Goal: Task Accomplishment & Management: Complete application form

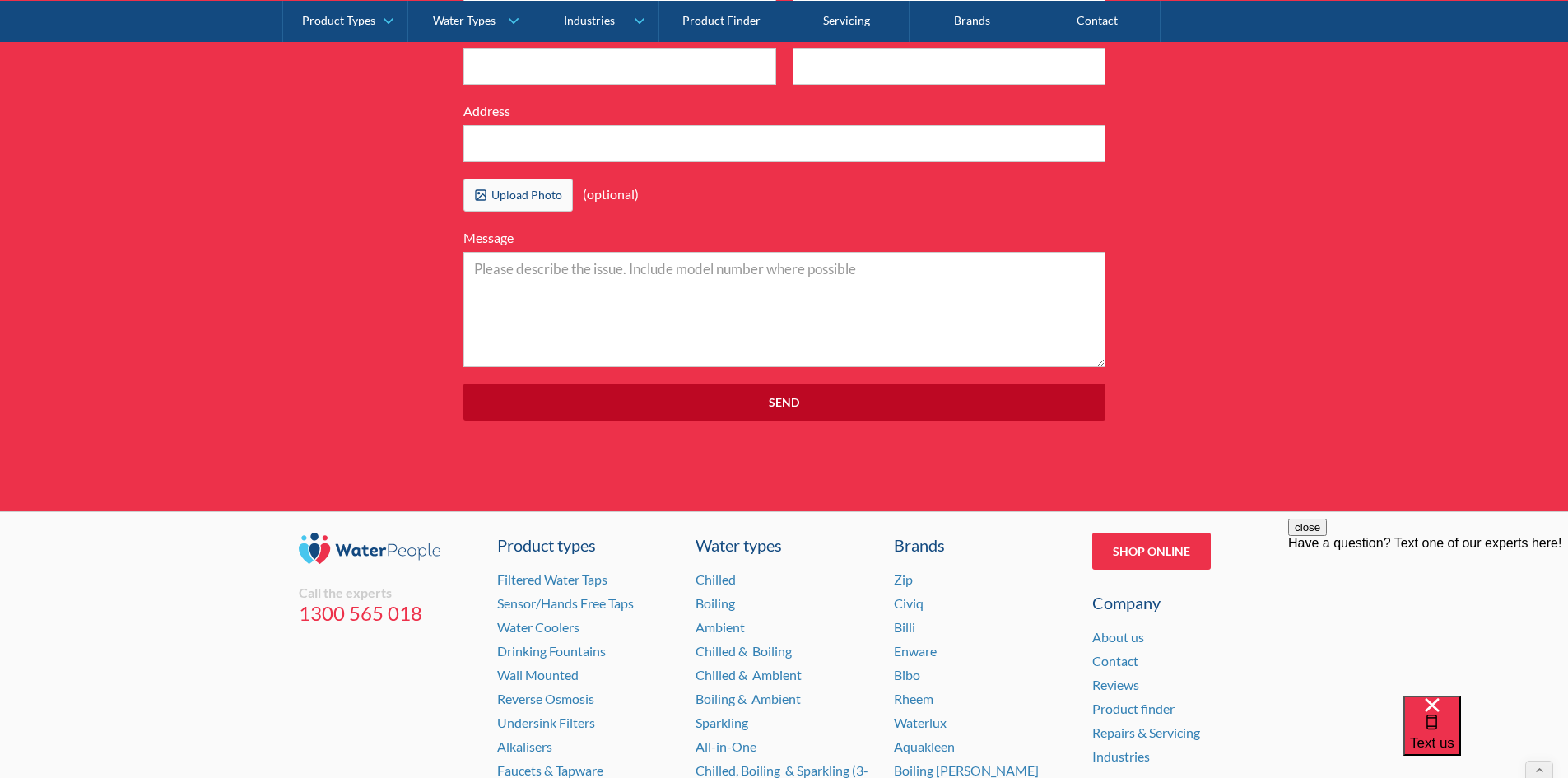
scroll to position [5103, 0]
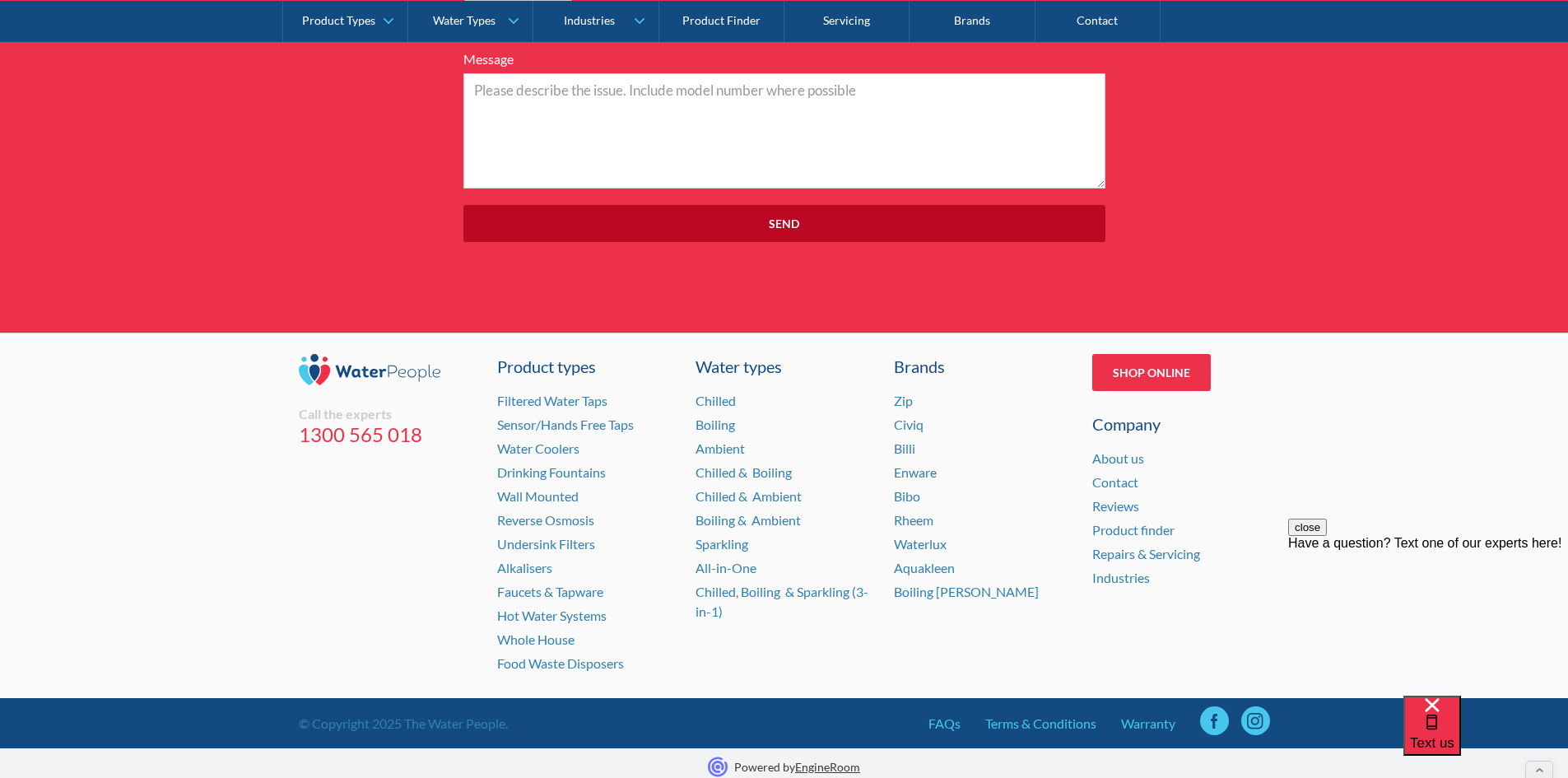
click at [1327, 536] on button "close" at bounding box center [1307, 527] width 38 height 17
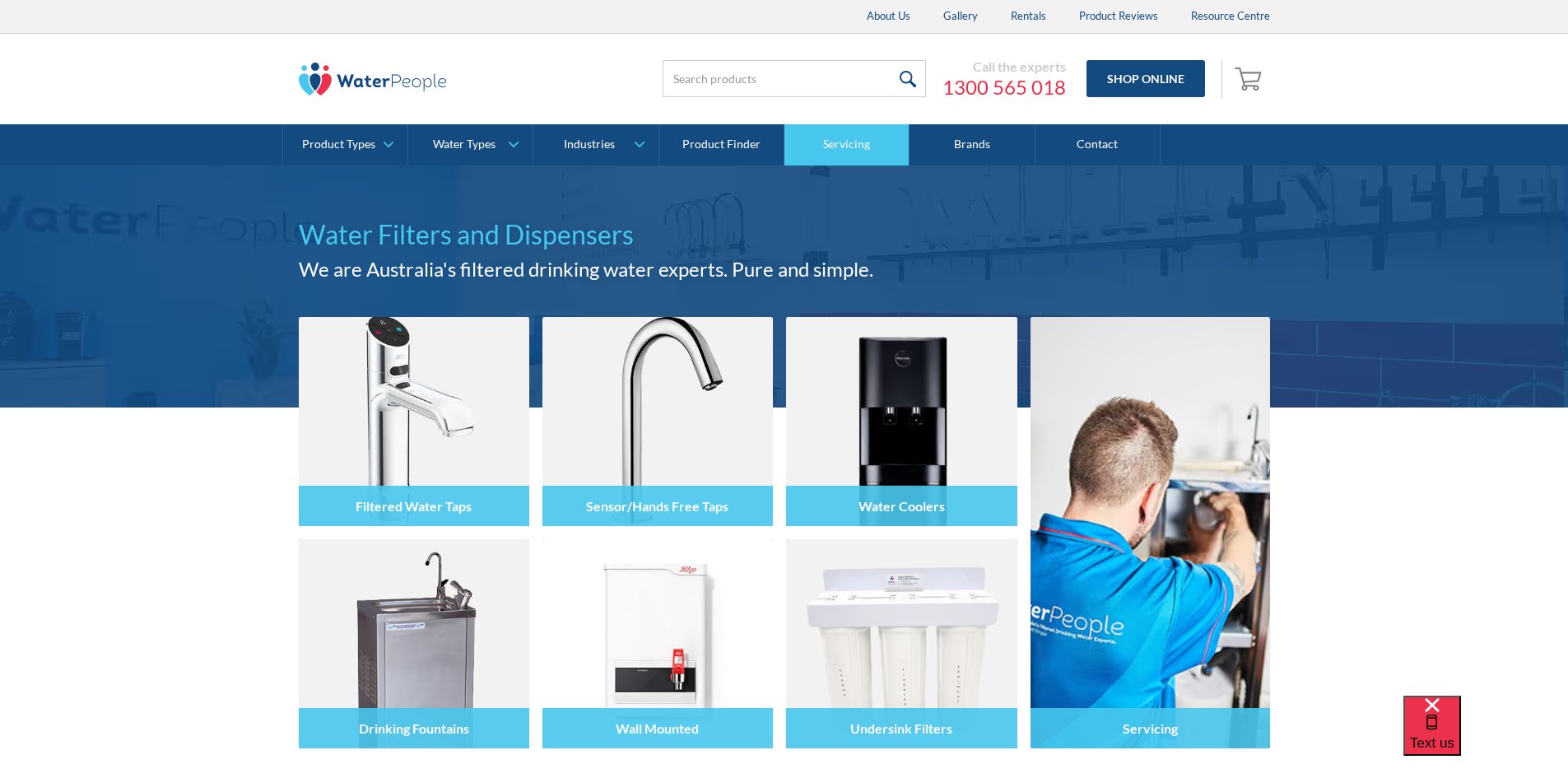
click at [841, 148] on link "Servicing" at bounding box center [847, 145] width 125 height 41
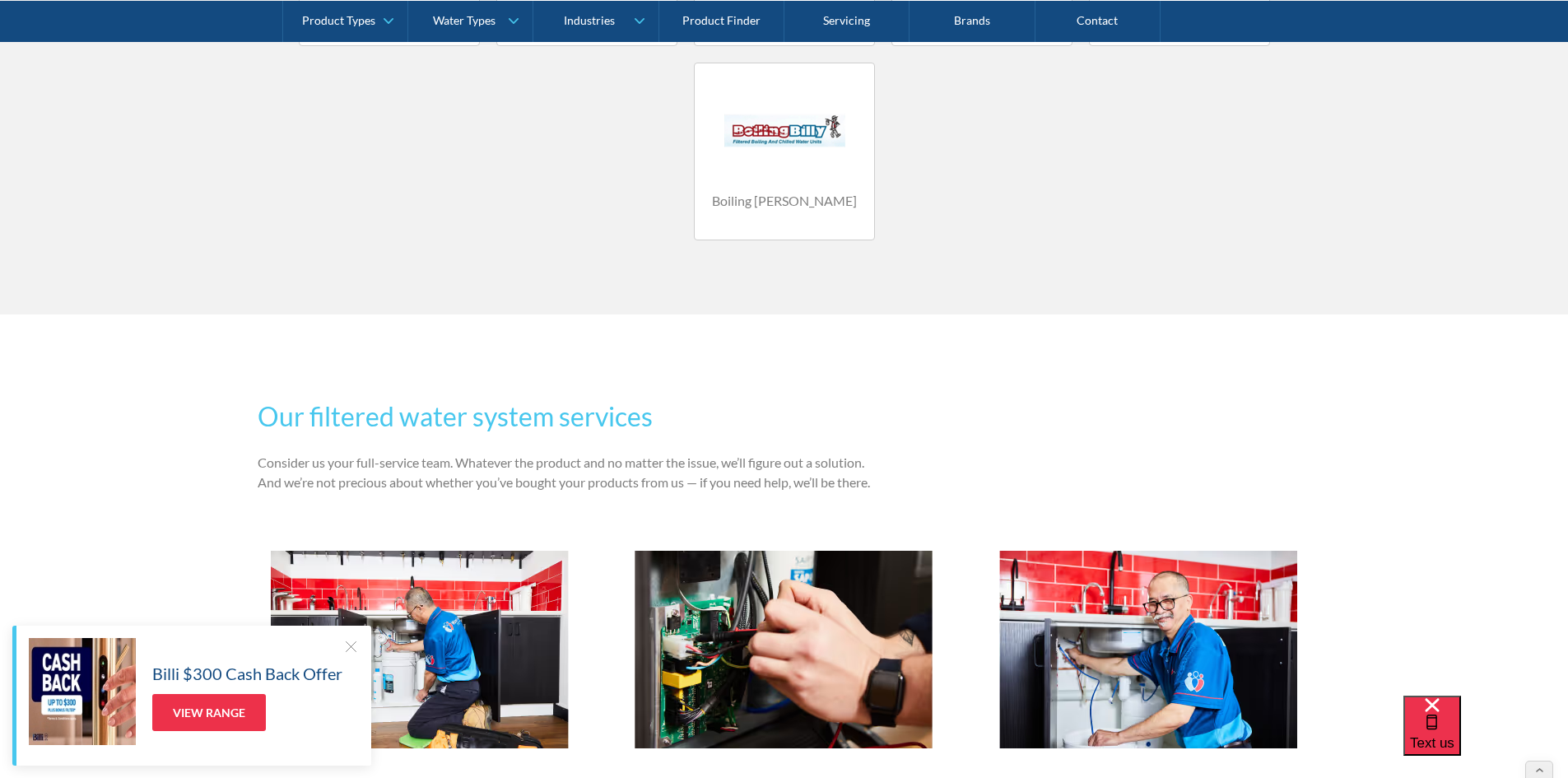
scroll to position [1482, 0]
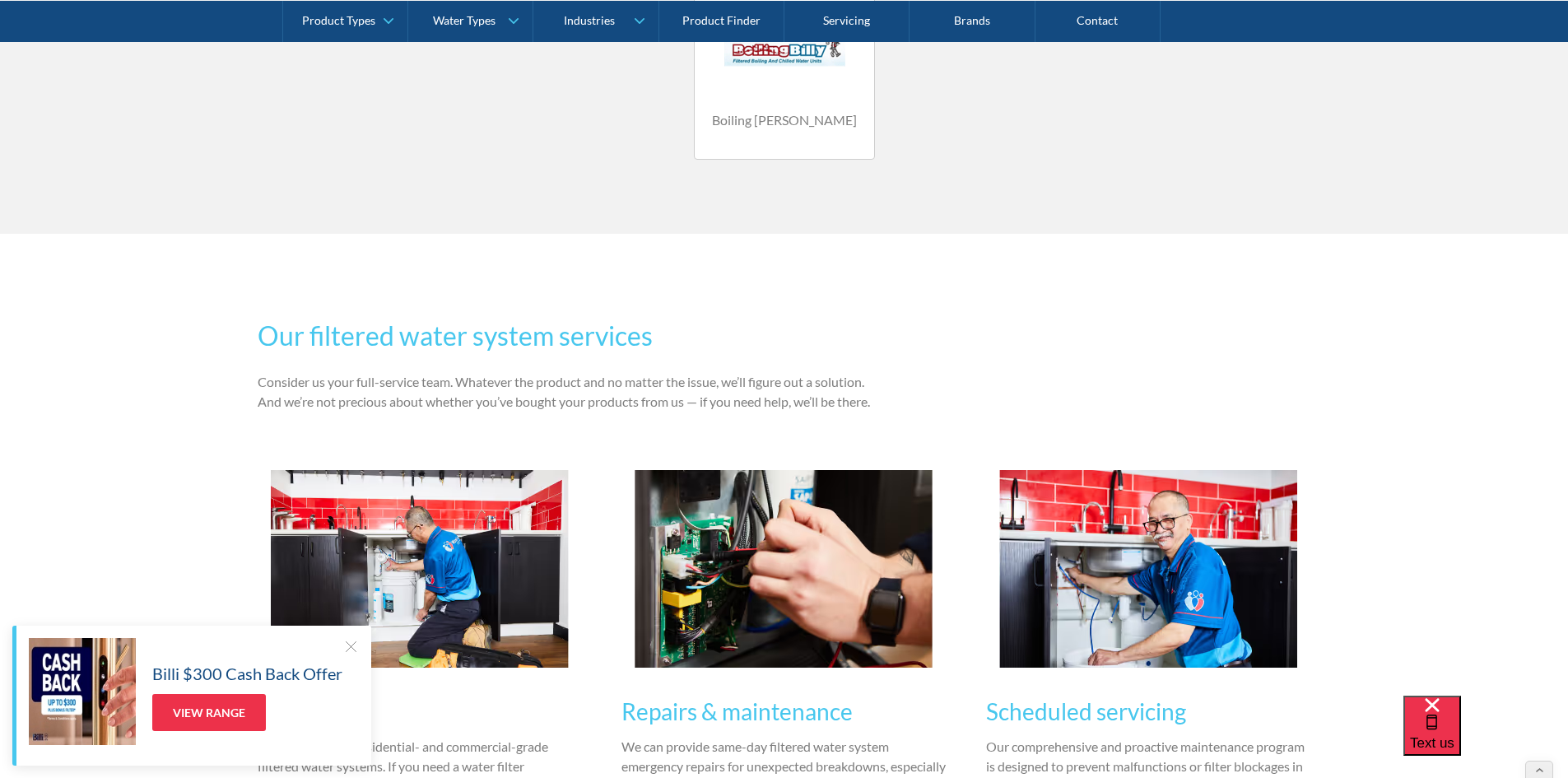
click at [348, 649] on div at bounding box center [350, 646] width 16 height 16
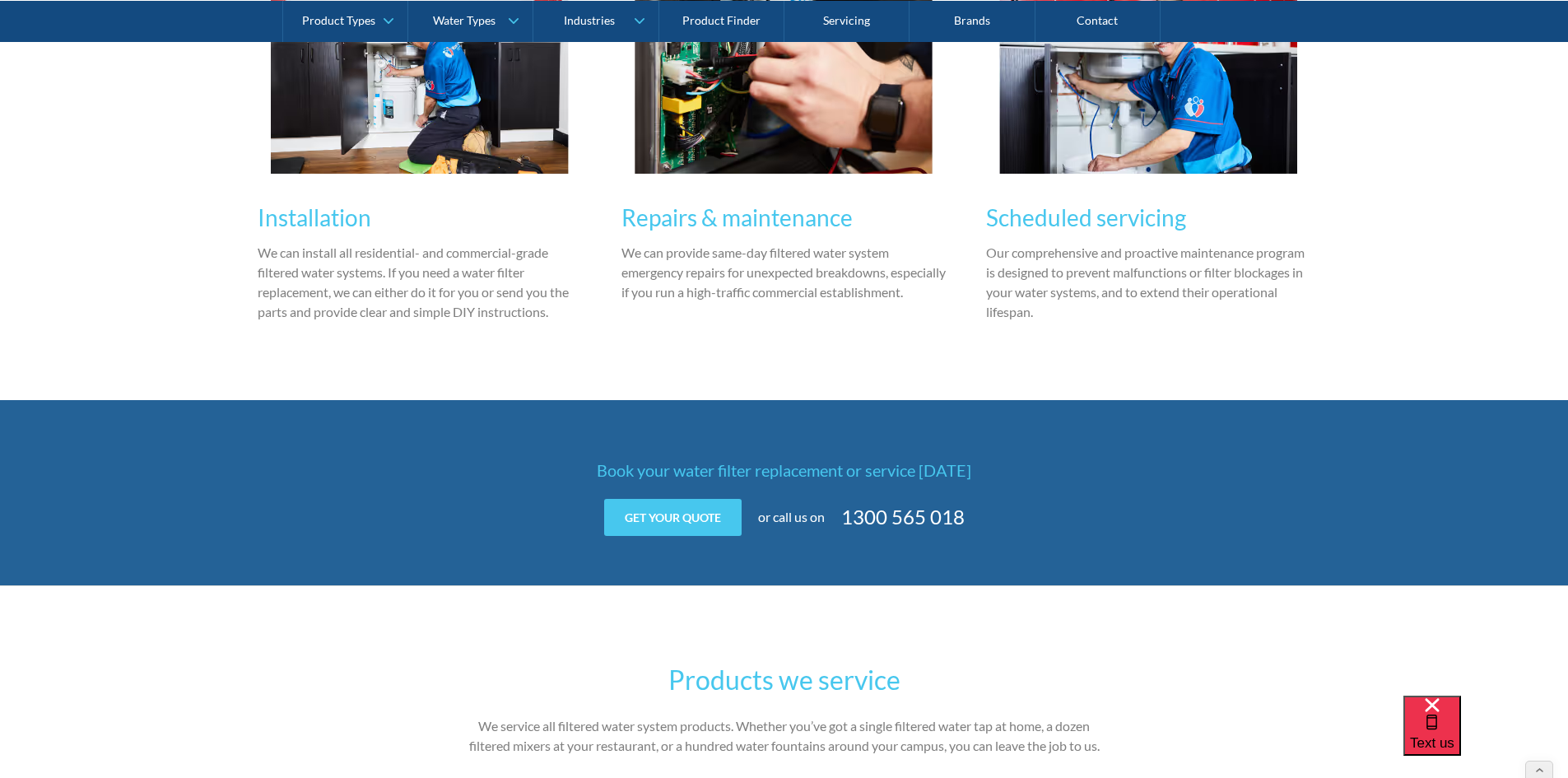
scroll to position [2387, 0]
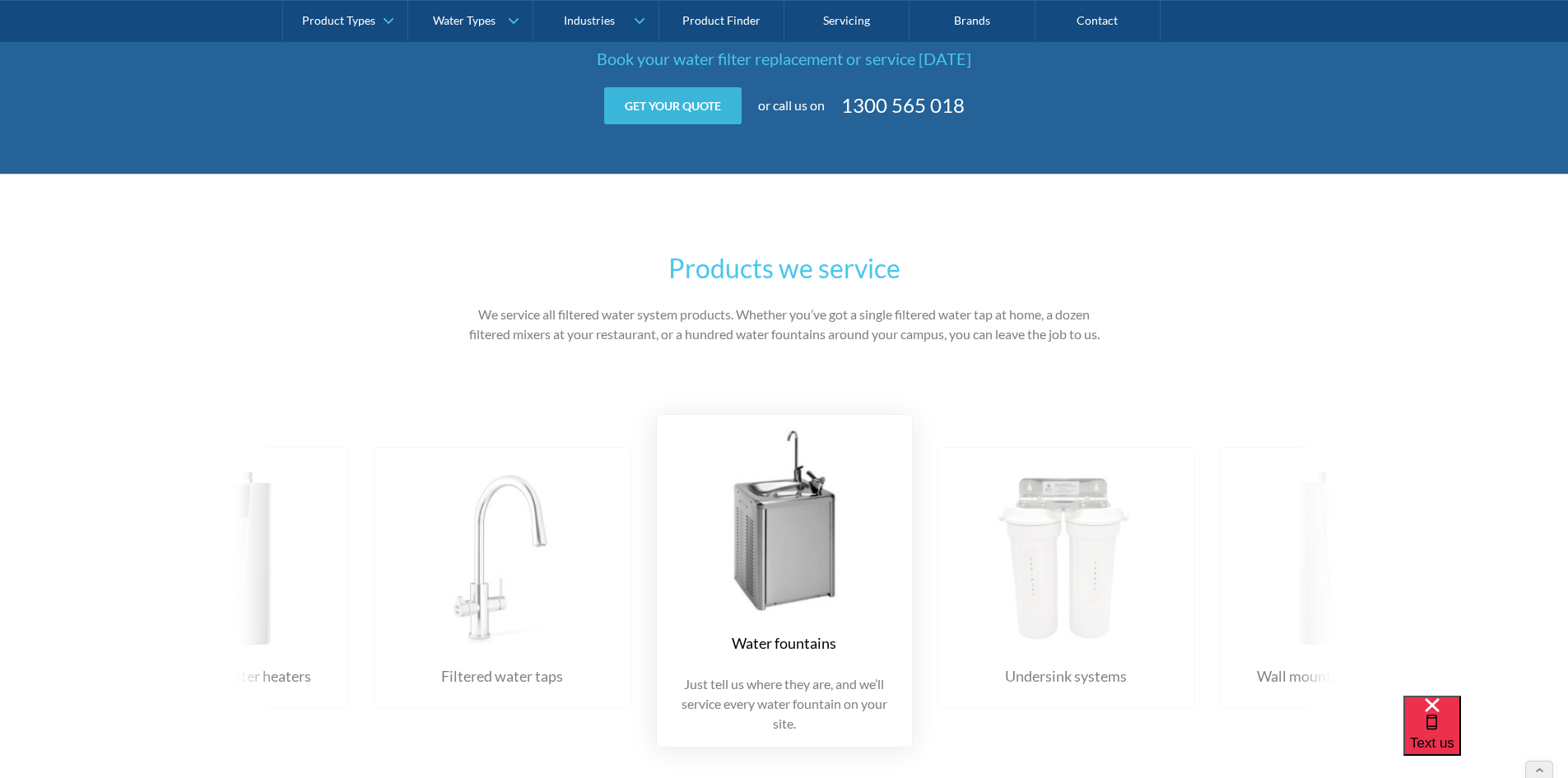
click at [701, 98] on link "Get your quote" at bounding box center [672, 105] width 137 height 37
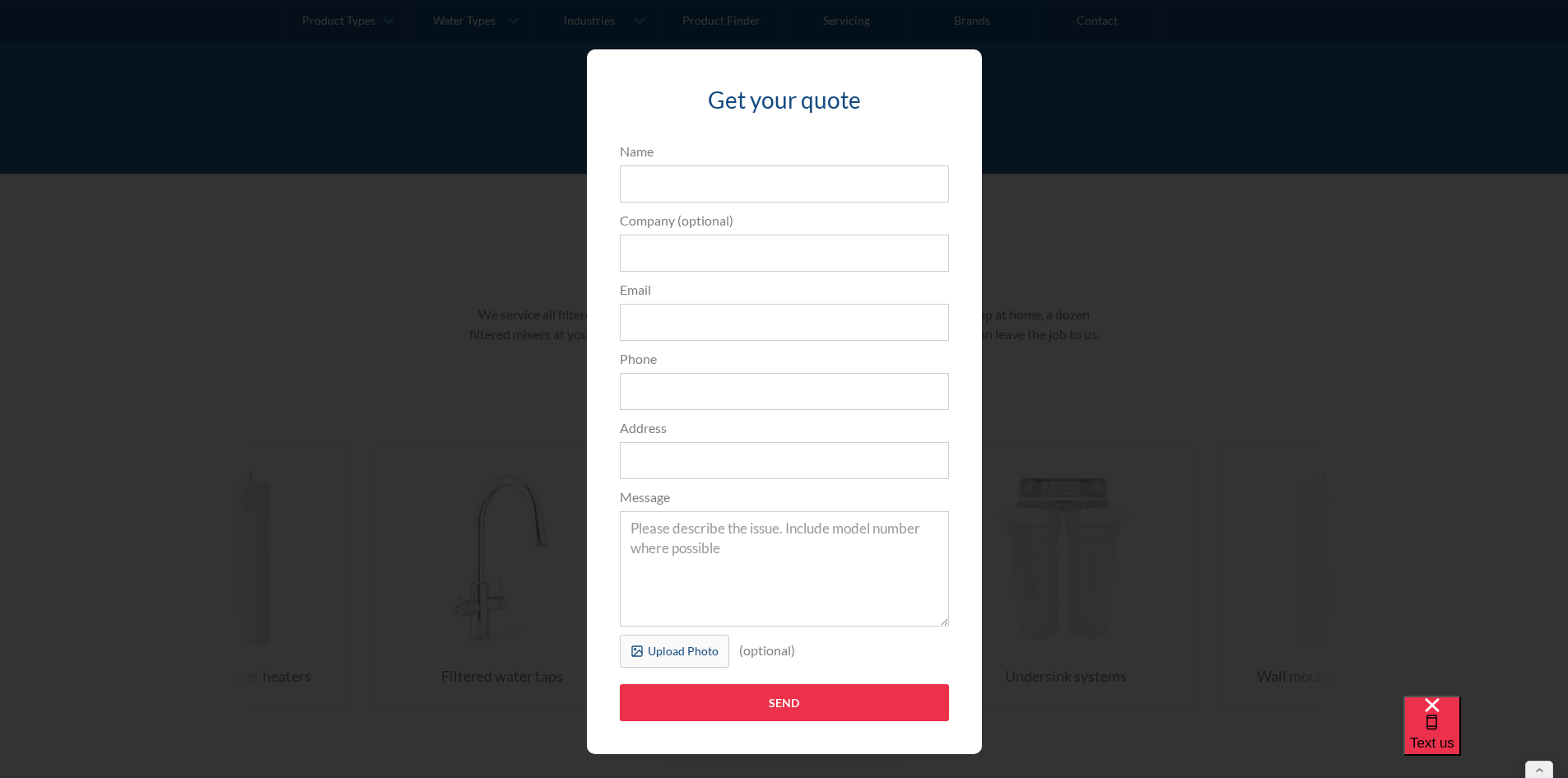
click at [1114, 187] on div "Get your quote 3edfad95ad8c3dfade3524ea47e0e3f2a74a58f3e0bd211ff5584a90323ec471…" at bounding box center [784, 401] width 1502 height 737
click at [1115, 187] on div "Get your quote 3edfad95ad8c3dfade3524ea47e0e3f2a74a58f3e0bd211ff5584a90323ec471…" at bounding box center [784, 401] width 1502 height 737
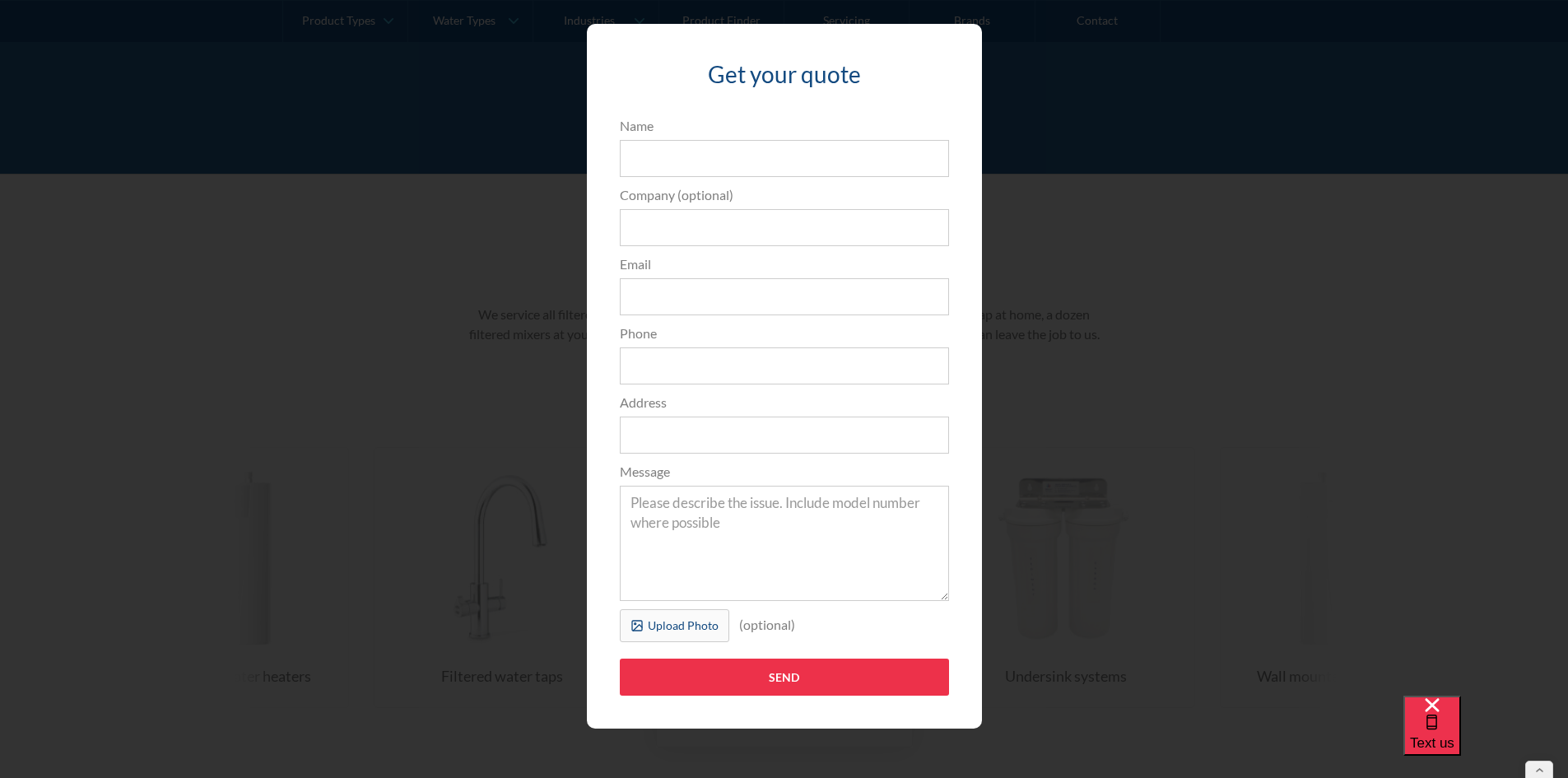
scroll to position [0, 0]
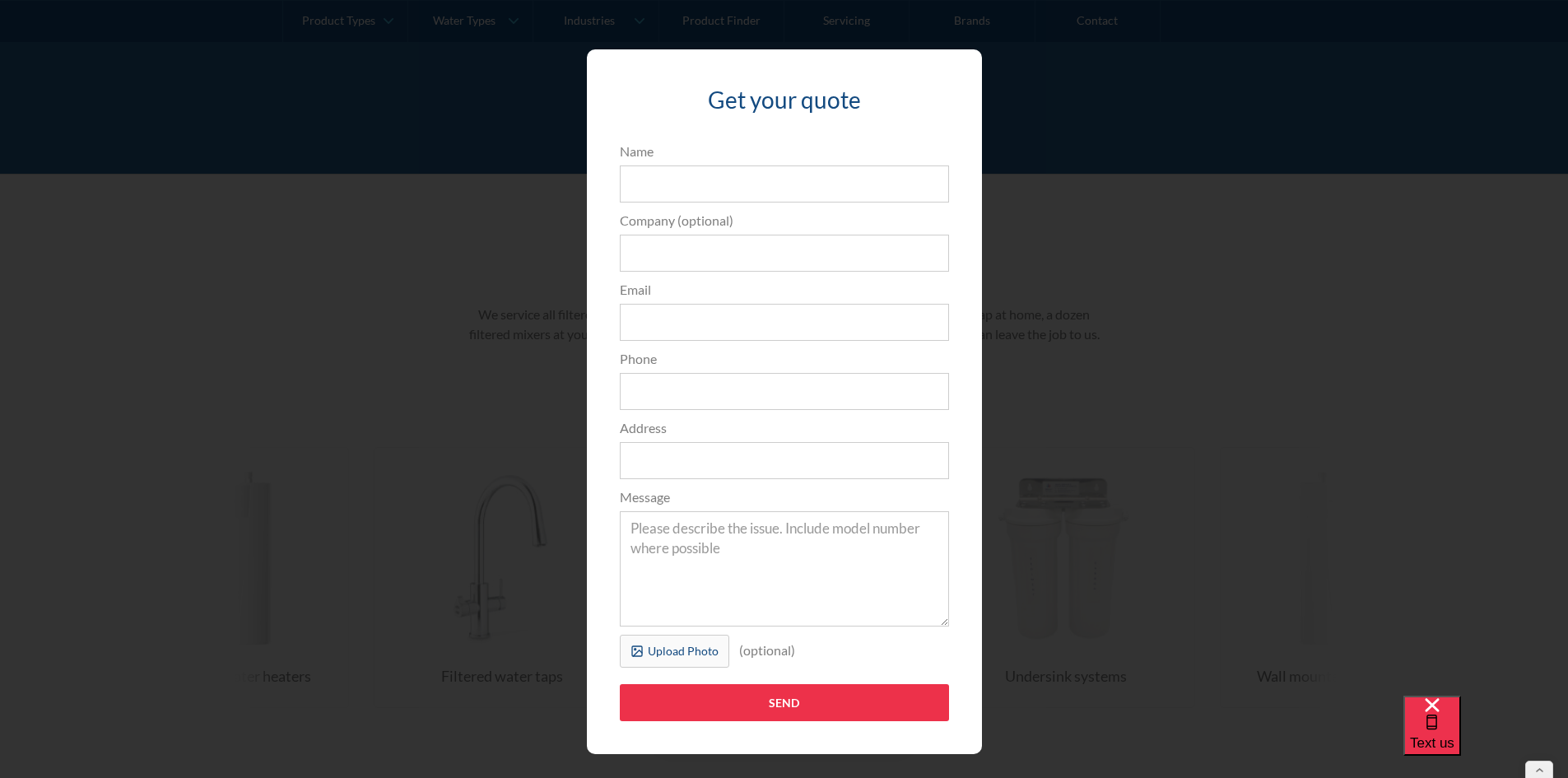
click at [977, 101] on div "Get your quote 3edfad95ad8c3dfade3524ea47e0e3f2a74a58f3e0bd211ff5584a90323ec471…" at bounding box center [784, 401] width 1502 height 737
click at [937, 78] on div at bounding box center [949, 73] width 32 height 16
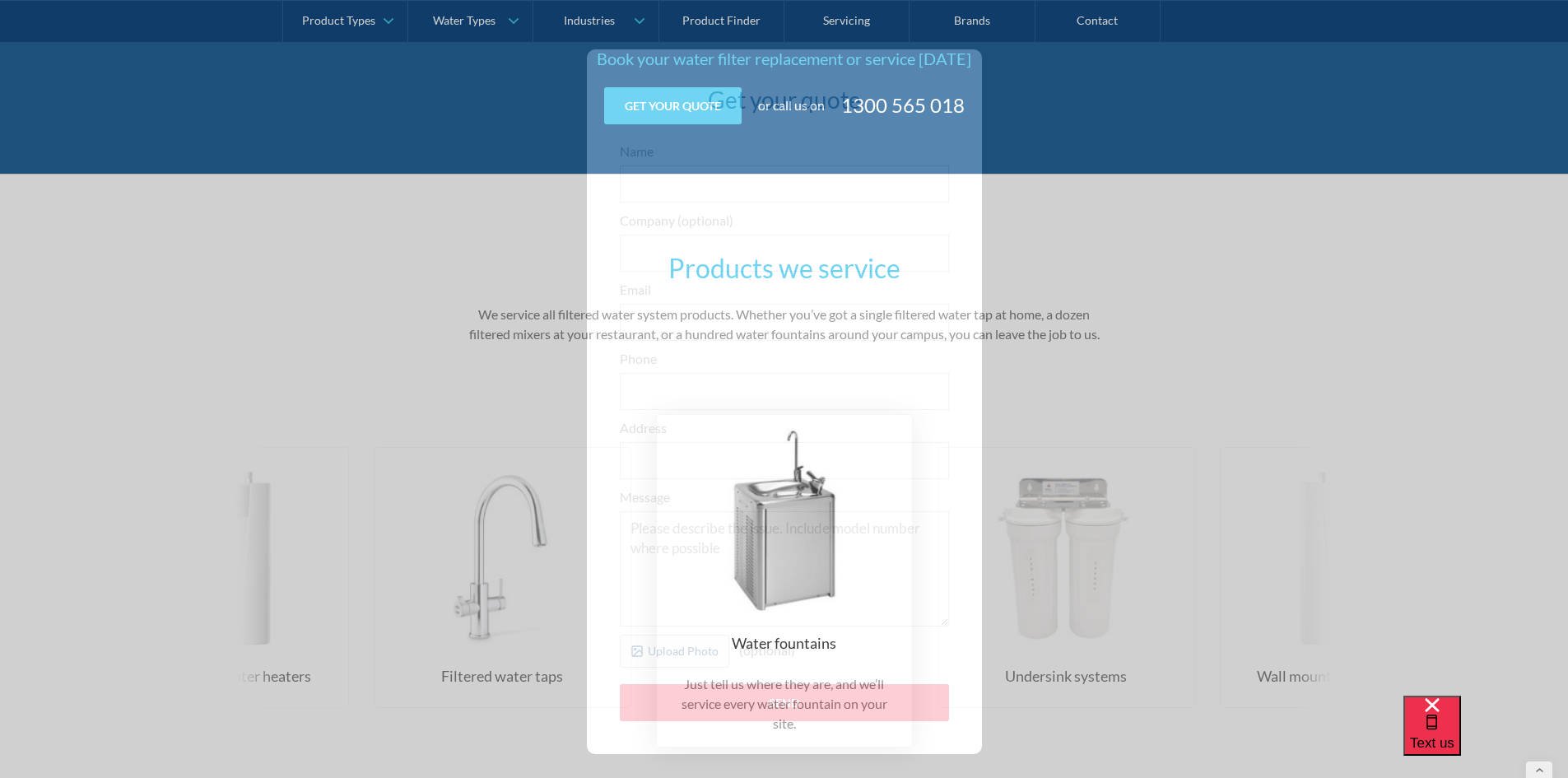
drag, startPoint x: 937, startPoint y: 78, endPoint x: 870, endPoint y: 114, distance: 76.1
click at [923, 91] on div "Get your quote Get your quote 3edfad95ad8c3dfade3524ea47e0e3f2a74a58f3e0bd211ff…" at bounding box center [784, 105] width 642 height 37
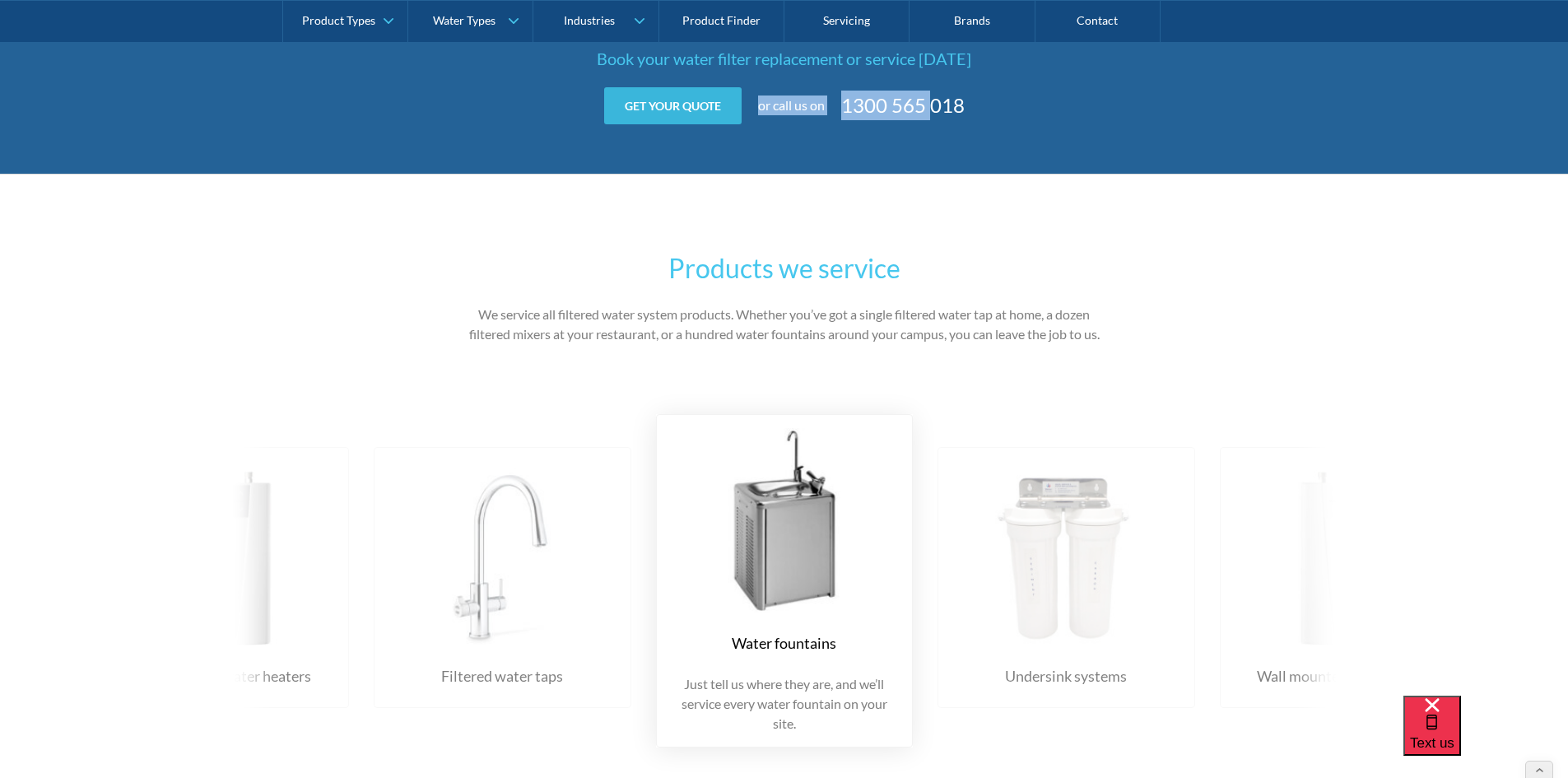
click at [672, 115] on link "Get your quote" at bounding box center [672, 105] width 137 height 37
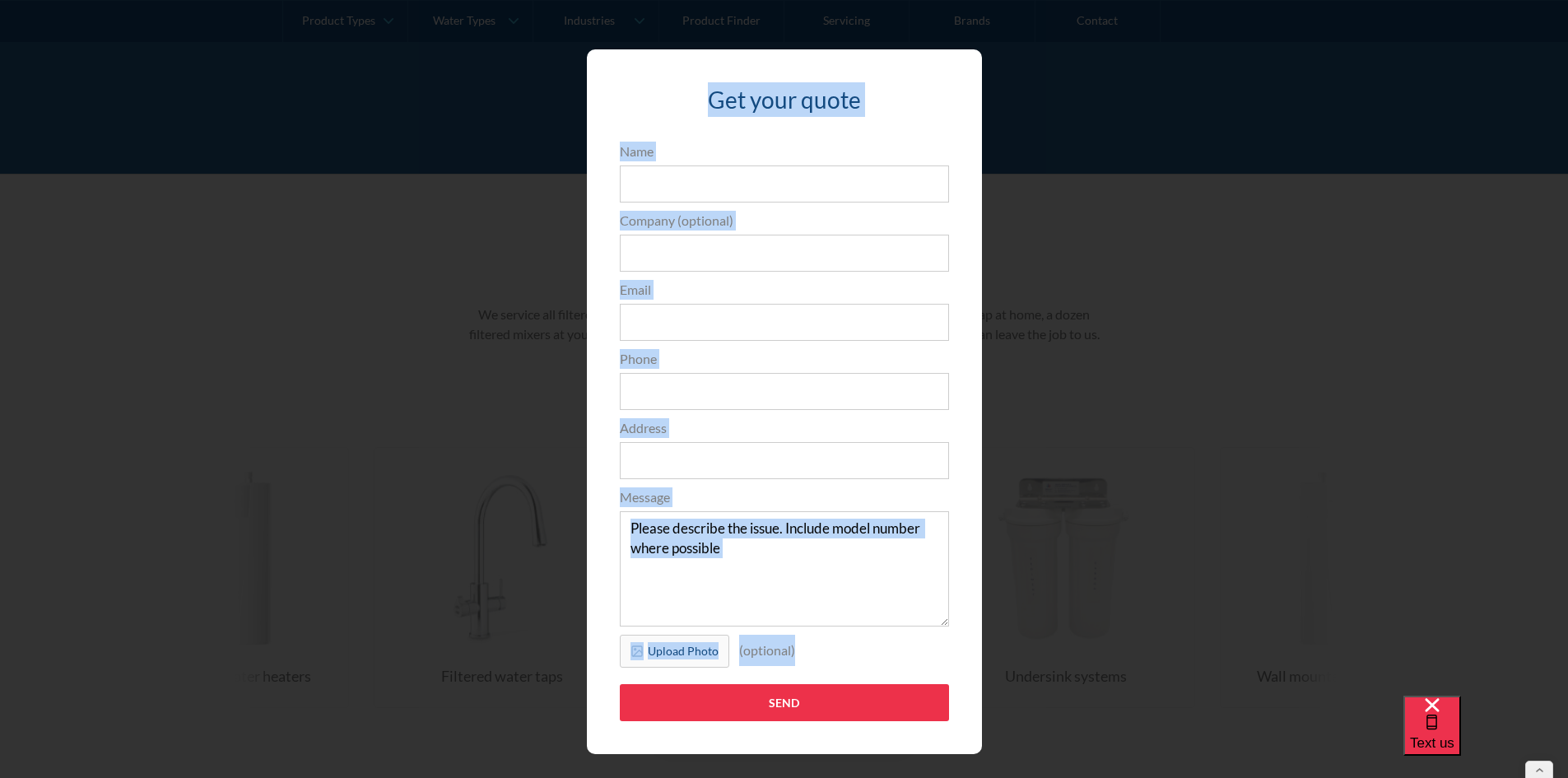
click at [949, 78] on div at bounding box center [949, 73] width 32 height 16
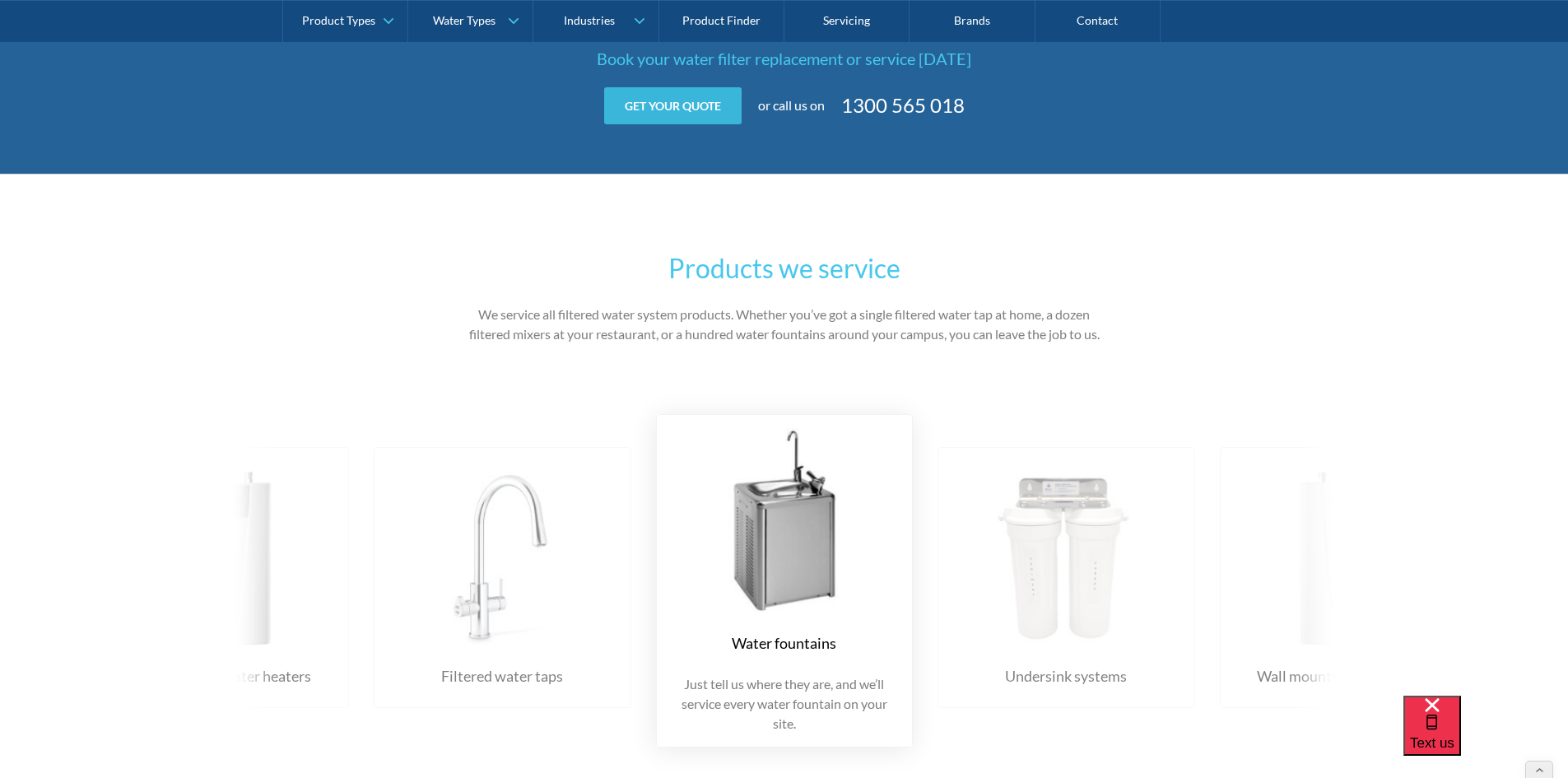
click at [706, 117] on link "Get your quote" at bounding box center [672, 105] width 137 height 37
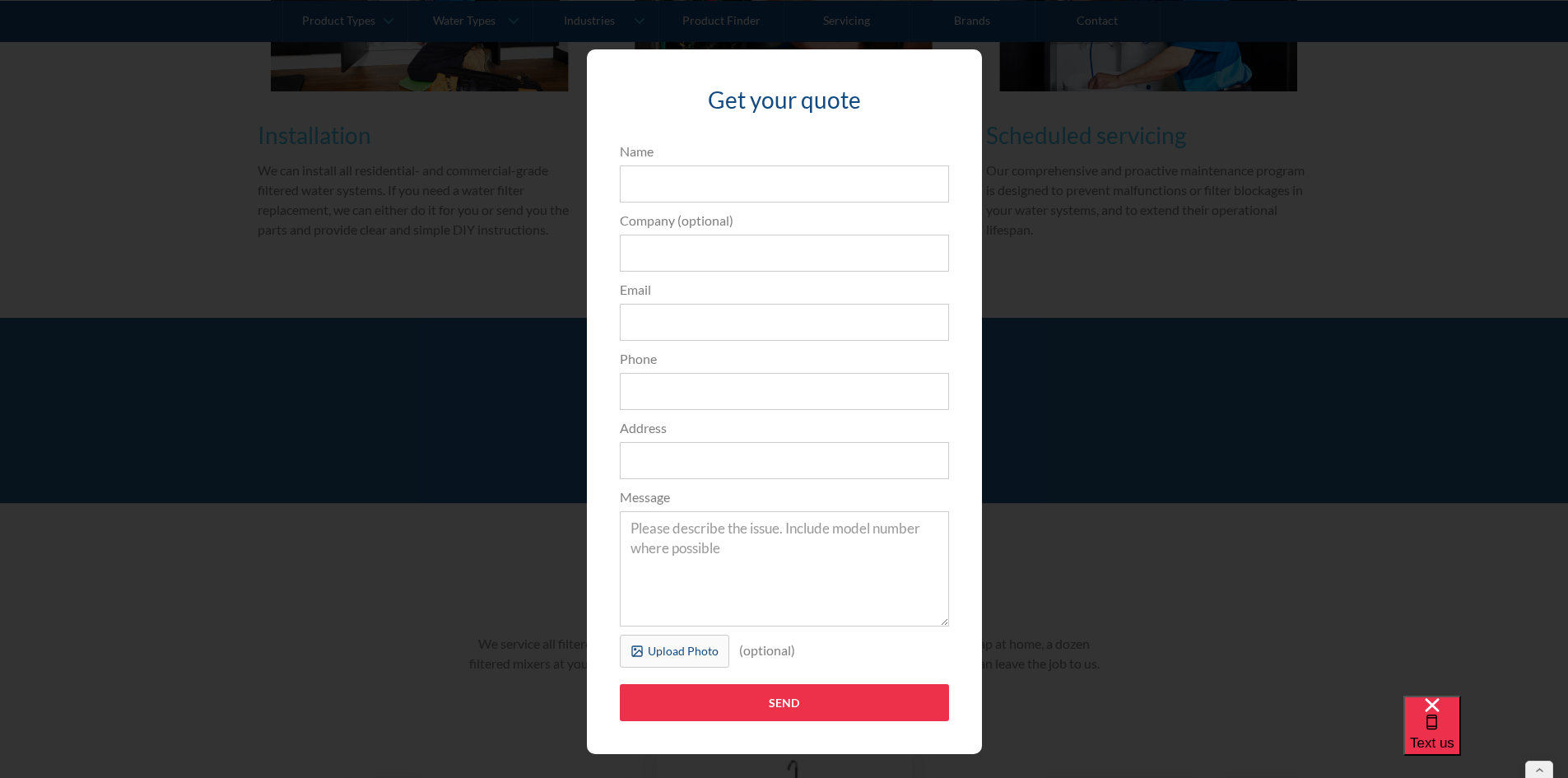
click at [1325, 351] on div "Get your quote 3edfad95ad8c3dfade3524ea47e0e3f2a74a58f3e0bd211ff5584a90323ec471…" at bounding box center [784, 401] width 1502 height 737
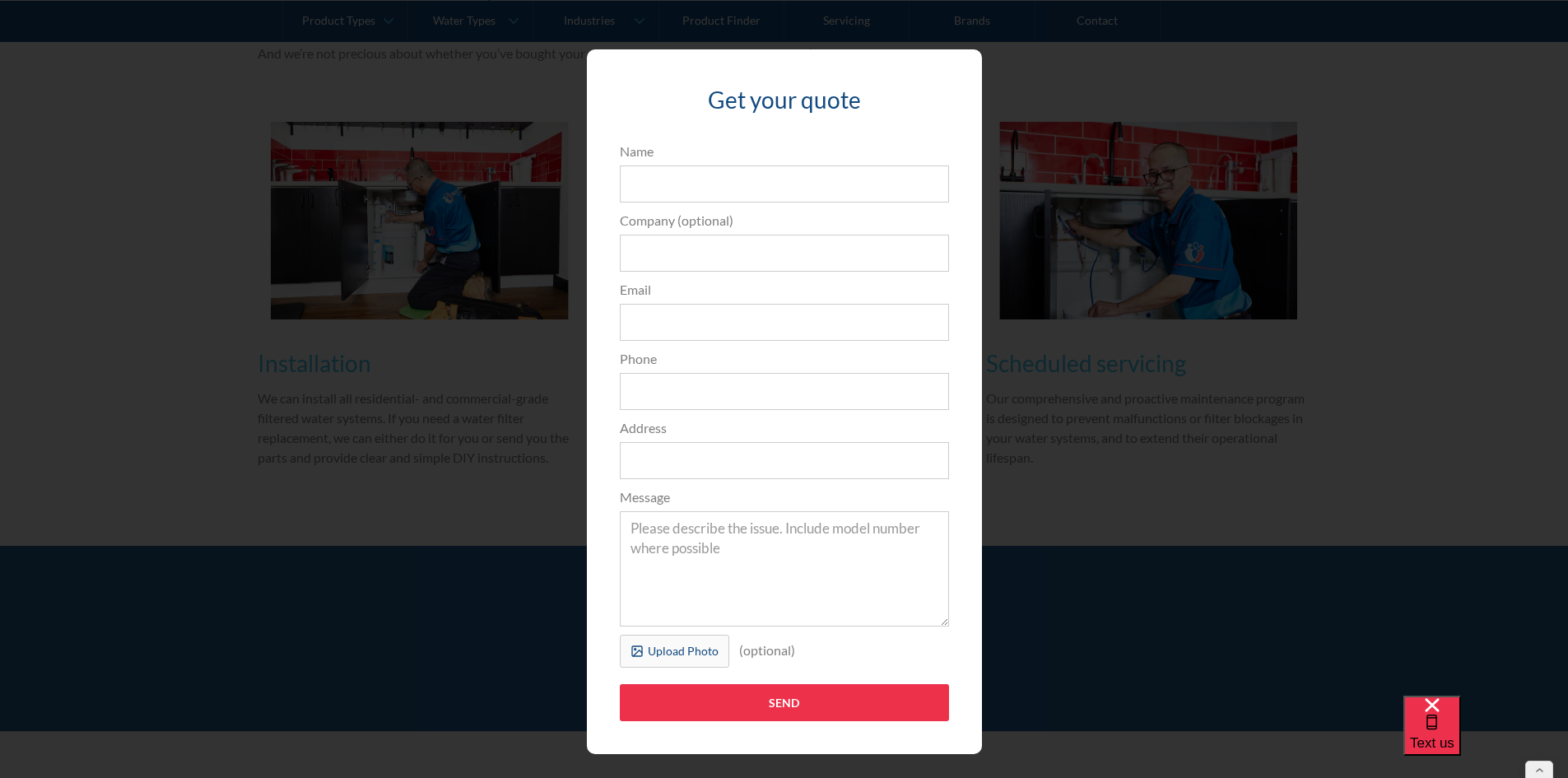
scroll to position [1811, 0]
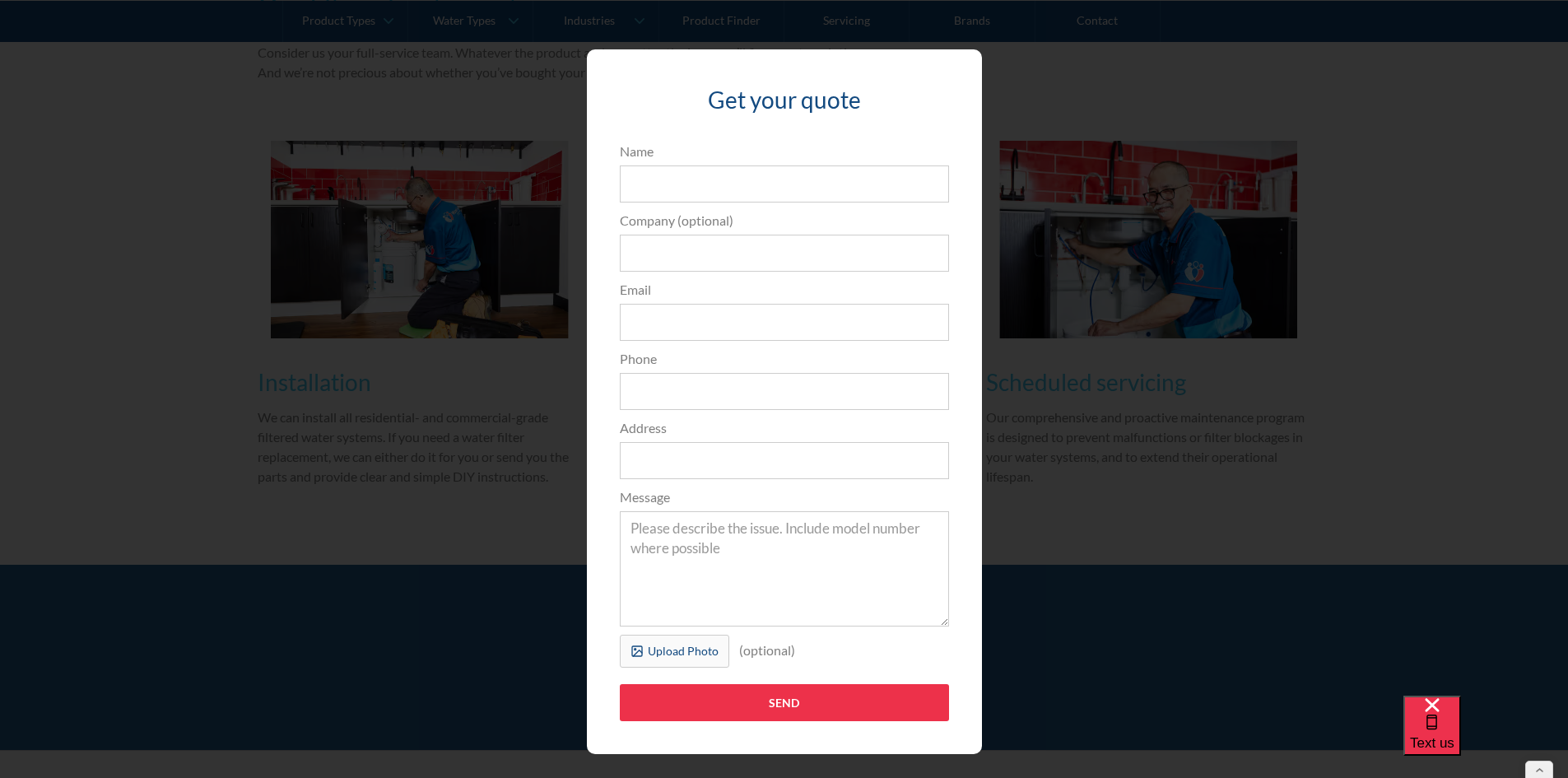
click at [946, 70] on div at bounding box center [949, 73] width 32 height 16
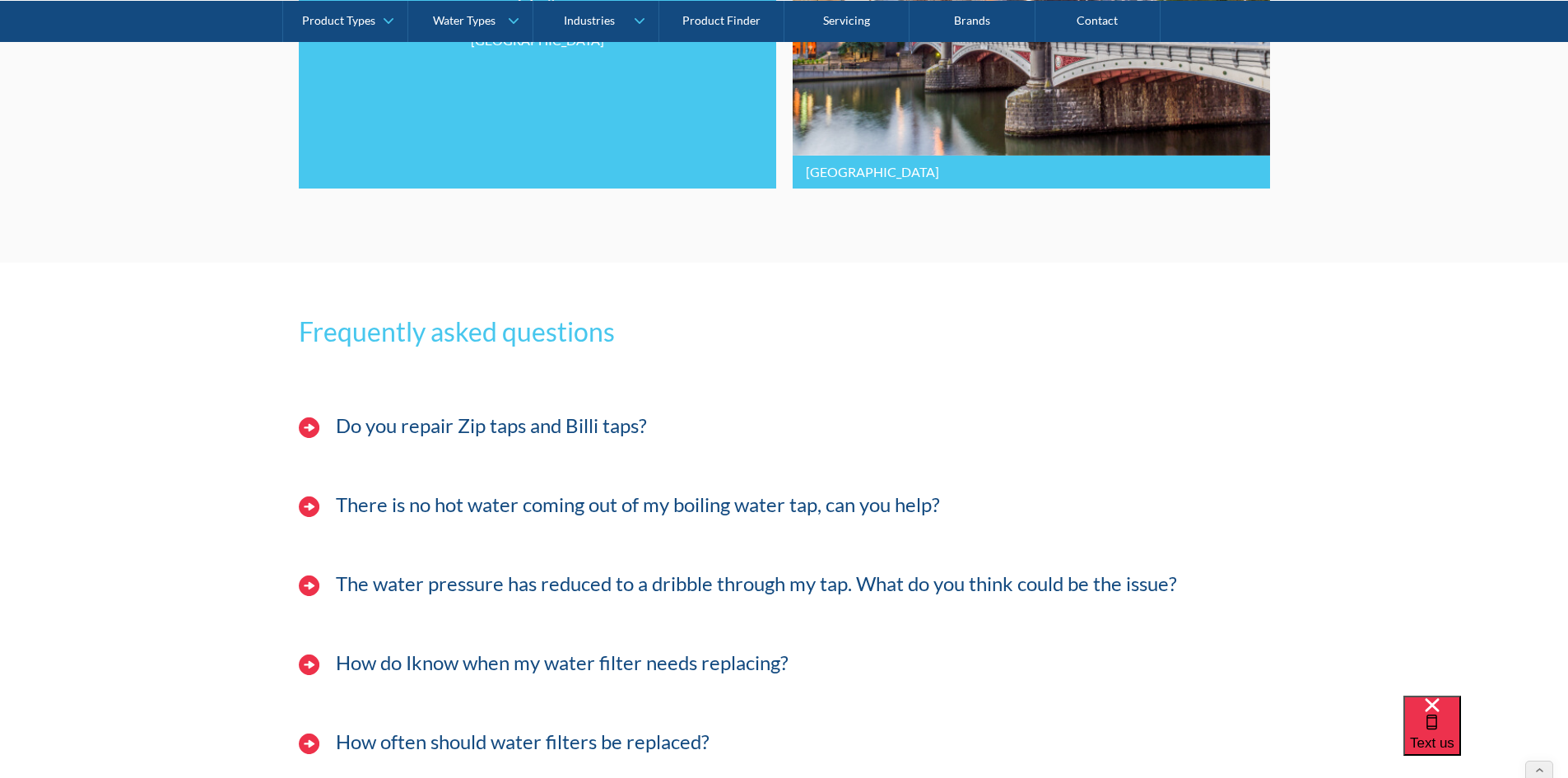
scroll to position [4362, 0]
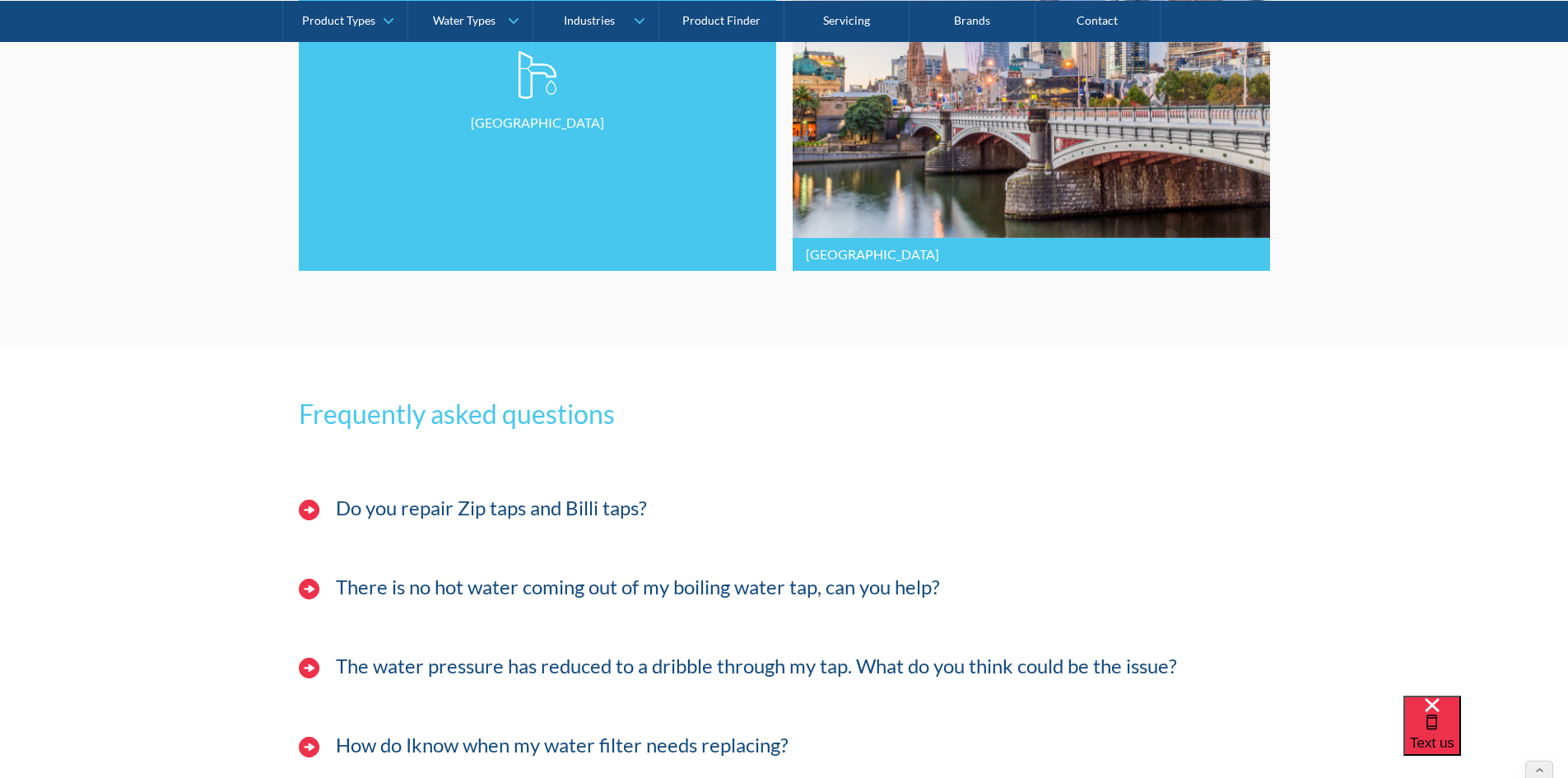
click at [472, 229] on link "[GEOGRAPHIC_DATA]" at bounding box center [538, 92] width 477 height 358
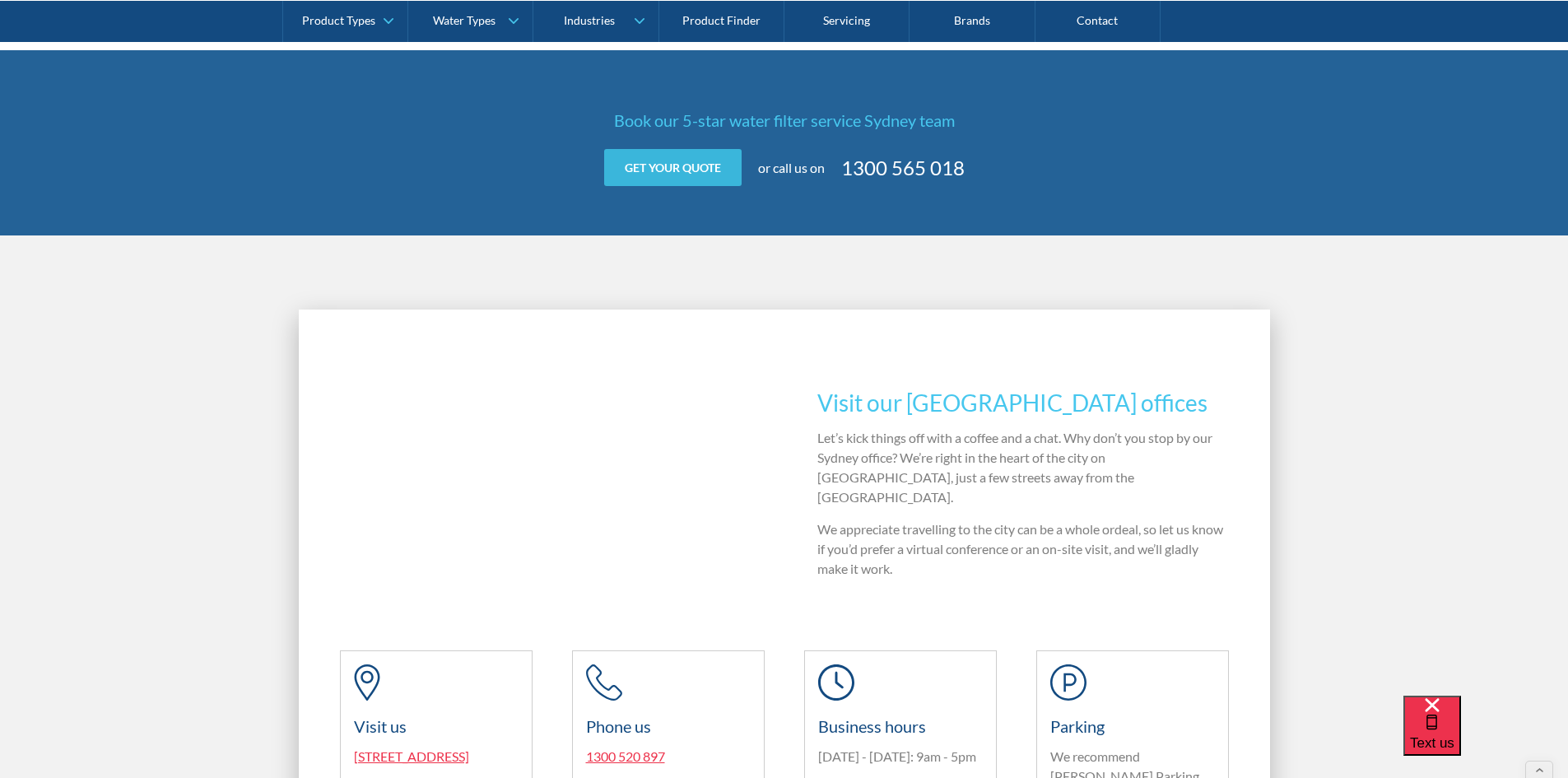
click at [718, 162] on link "Get your quote" at bounding box center [672, 167] width 137 height 37
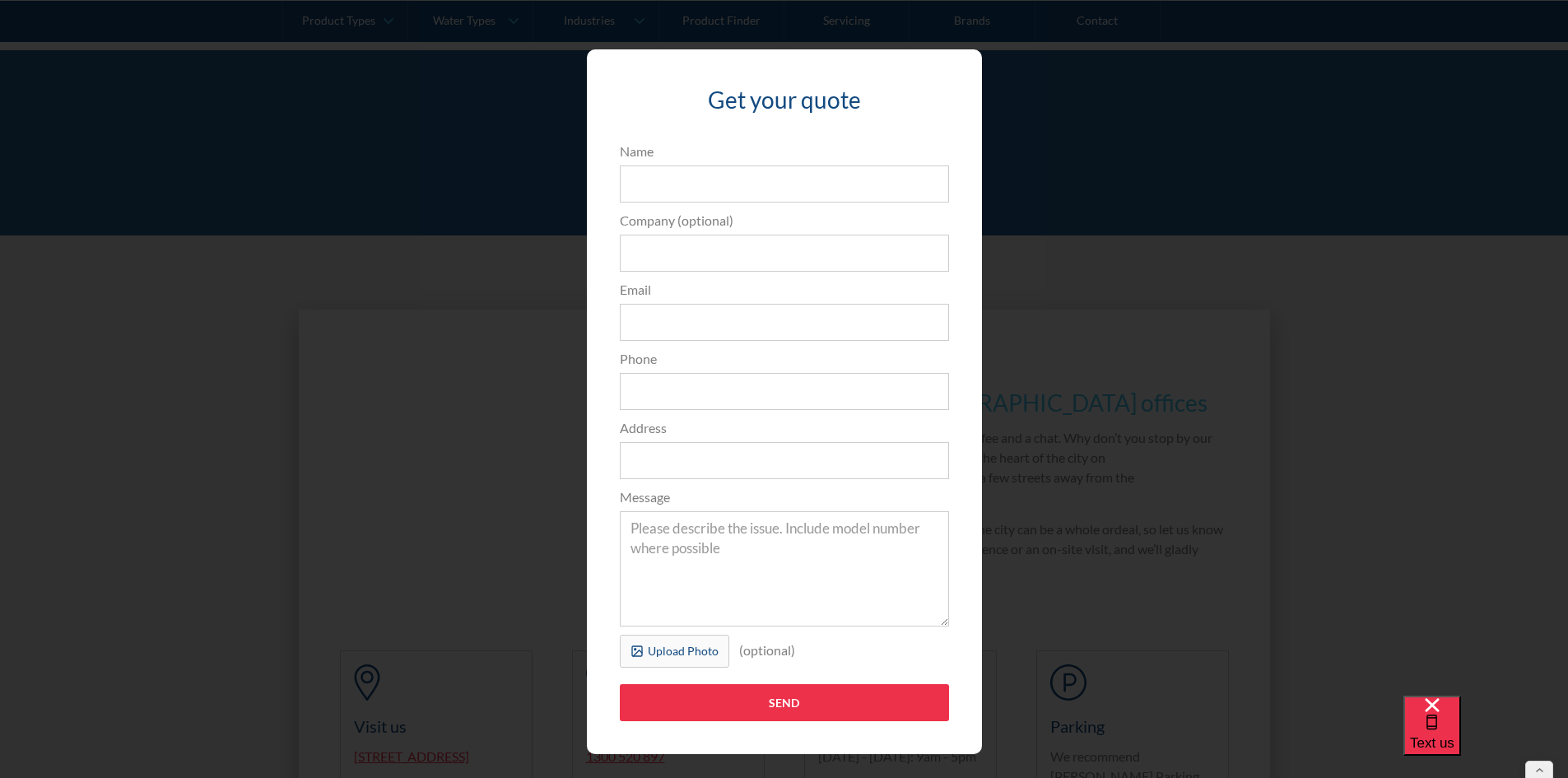
click at [945, 79] on div at bounding box center [949, 73] width 32 height 16
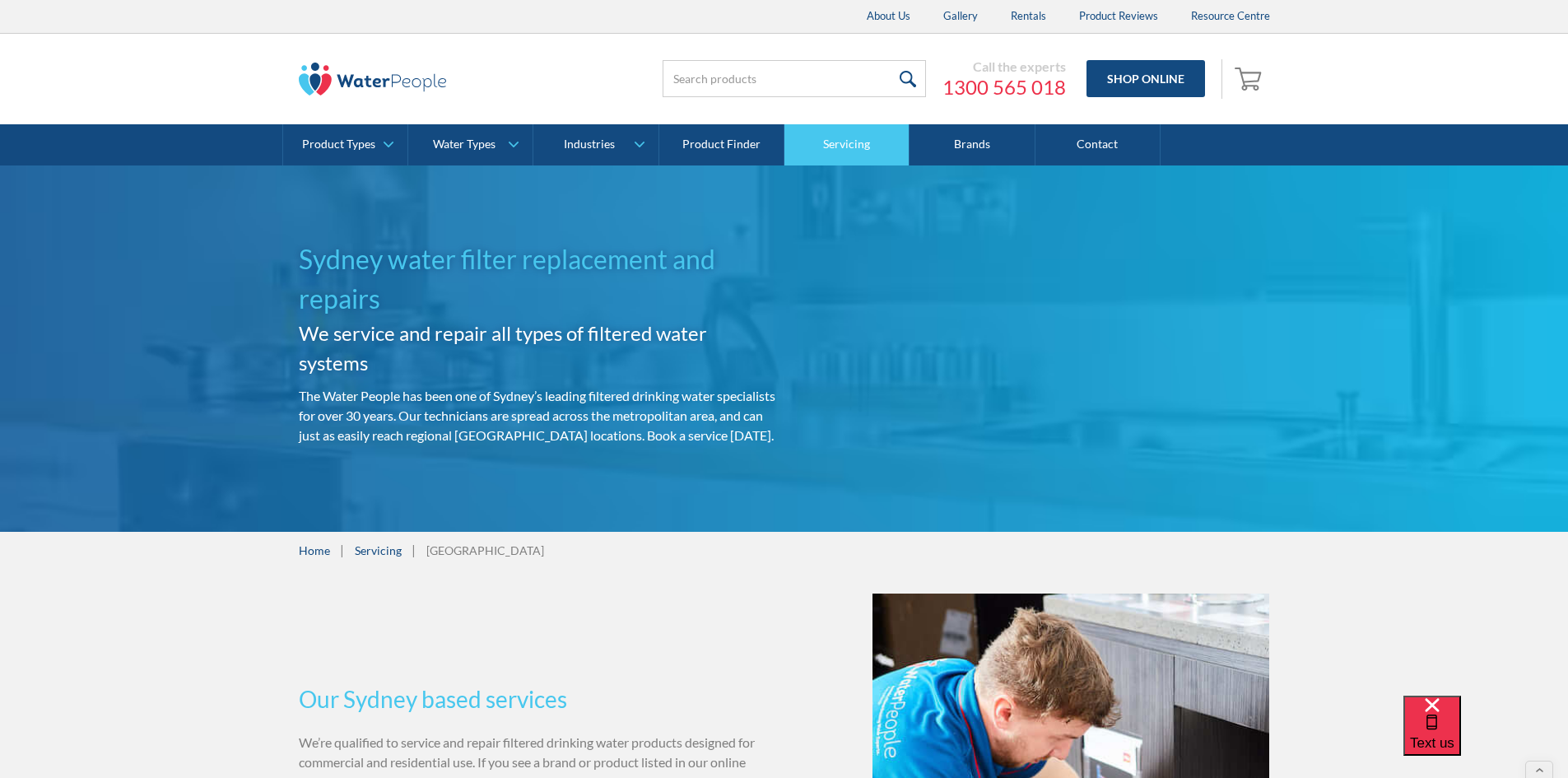
click at [885, 144] on link "Servicing" at bounding box center [847, 145] width 125 height 41
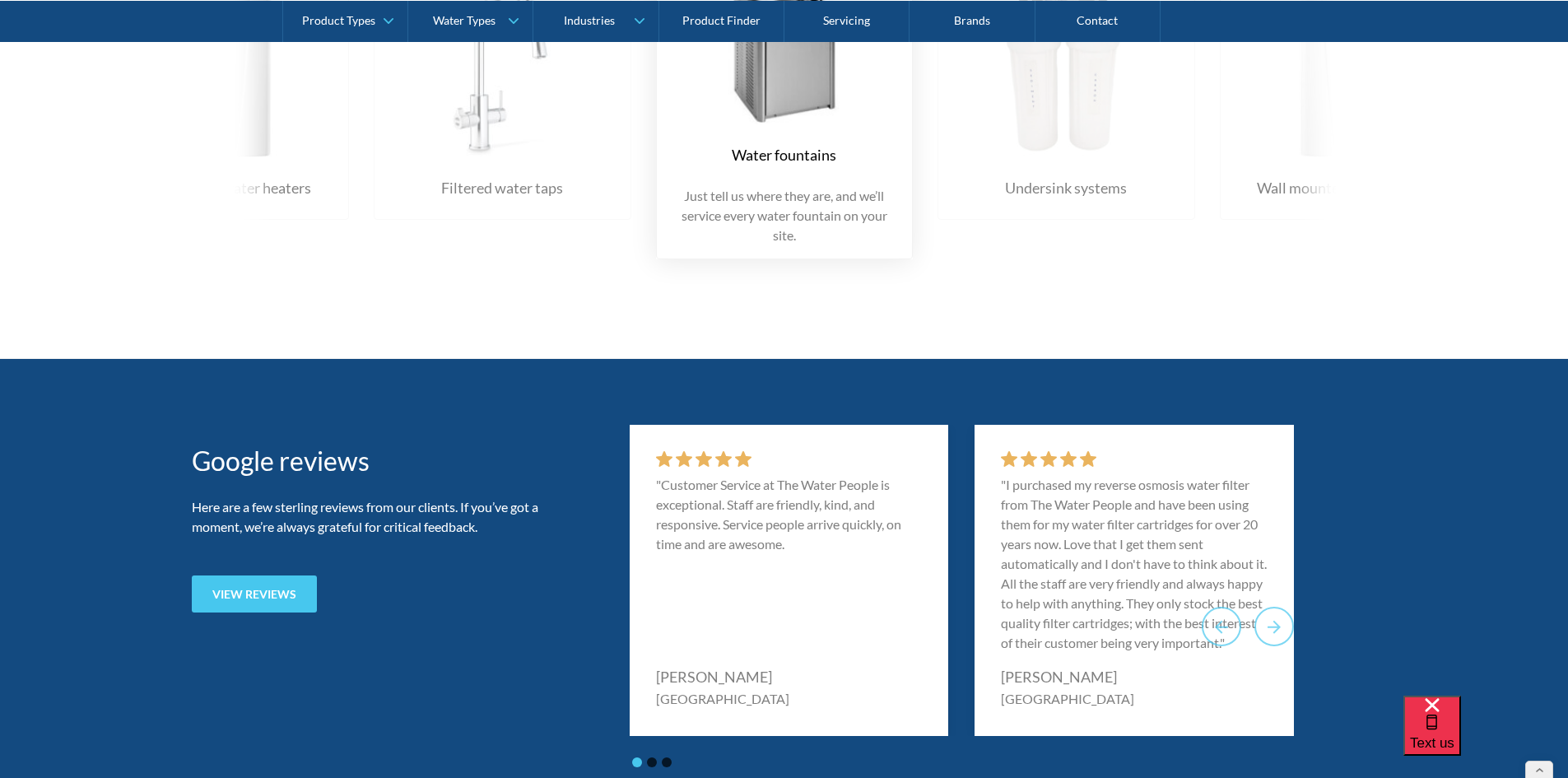
scroll to position [2881, 0]
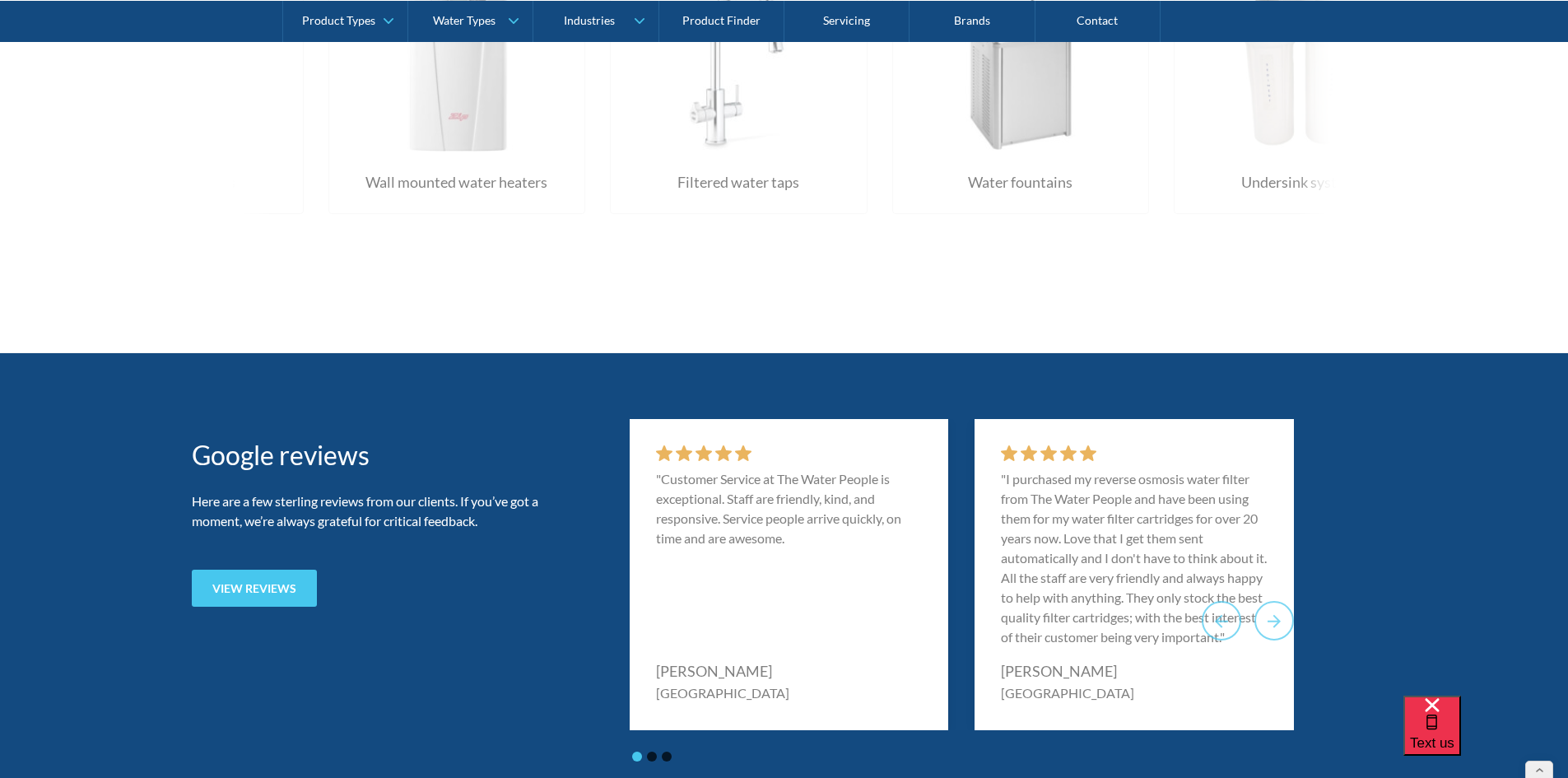
drag, startPoint x: 495, startPoint y: 173, endPoint x: 732, endPoint y: 199, distance: 238.4
click at [732, 199] on div "Water fountains Just tell us where they are, and we’ll service every water foun…" at bounding box center [328, 86] width 3383 height 383
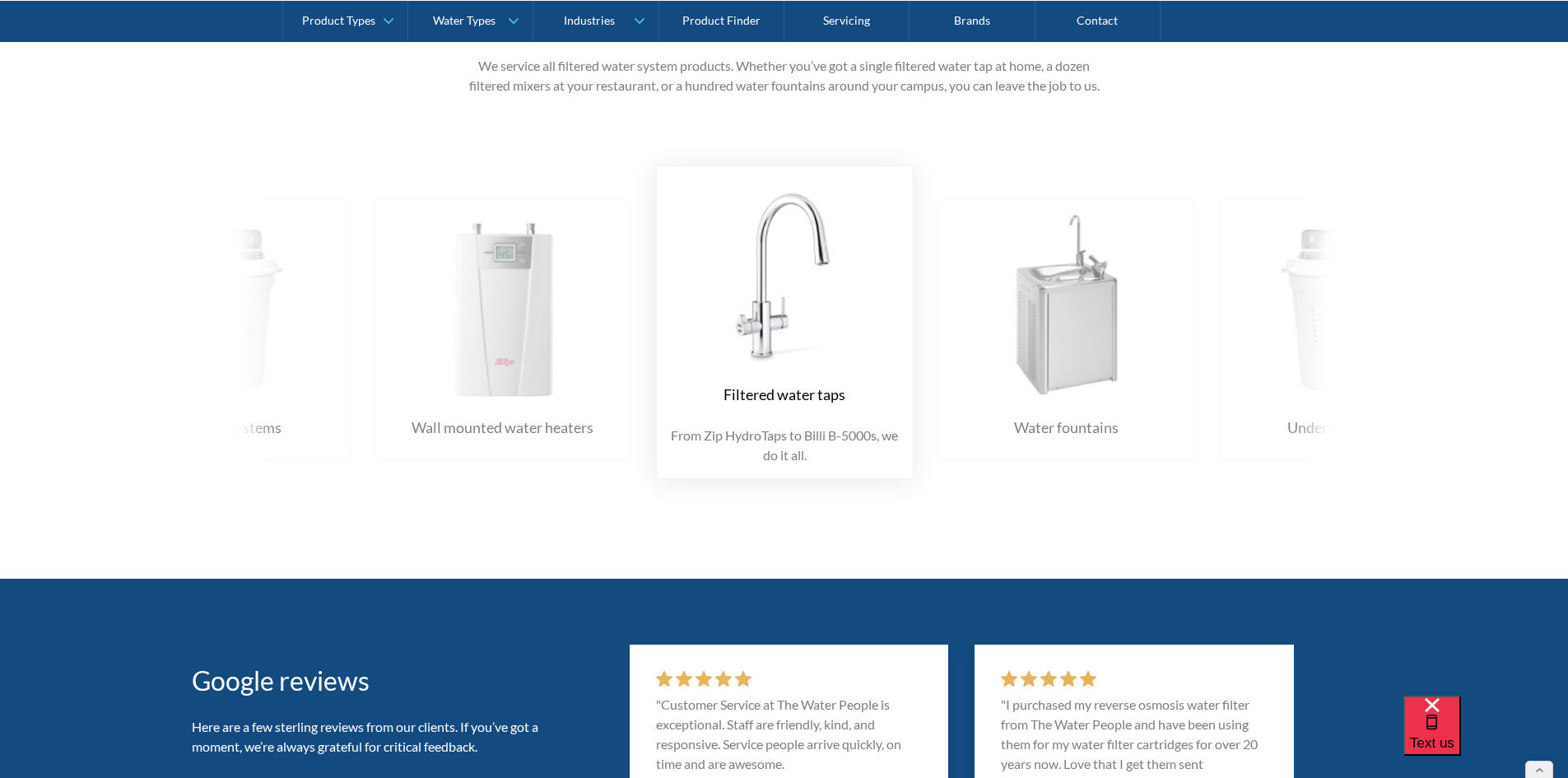
scroll to position [2634, 0]
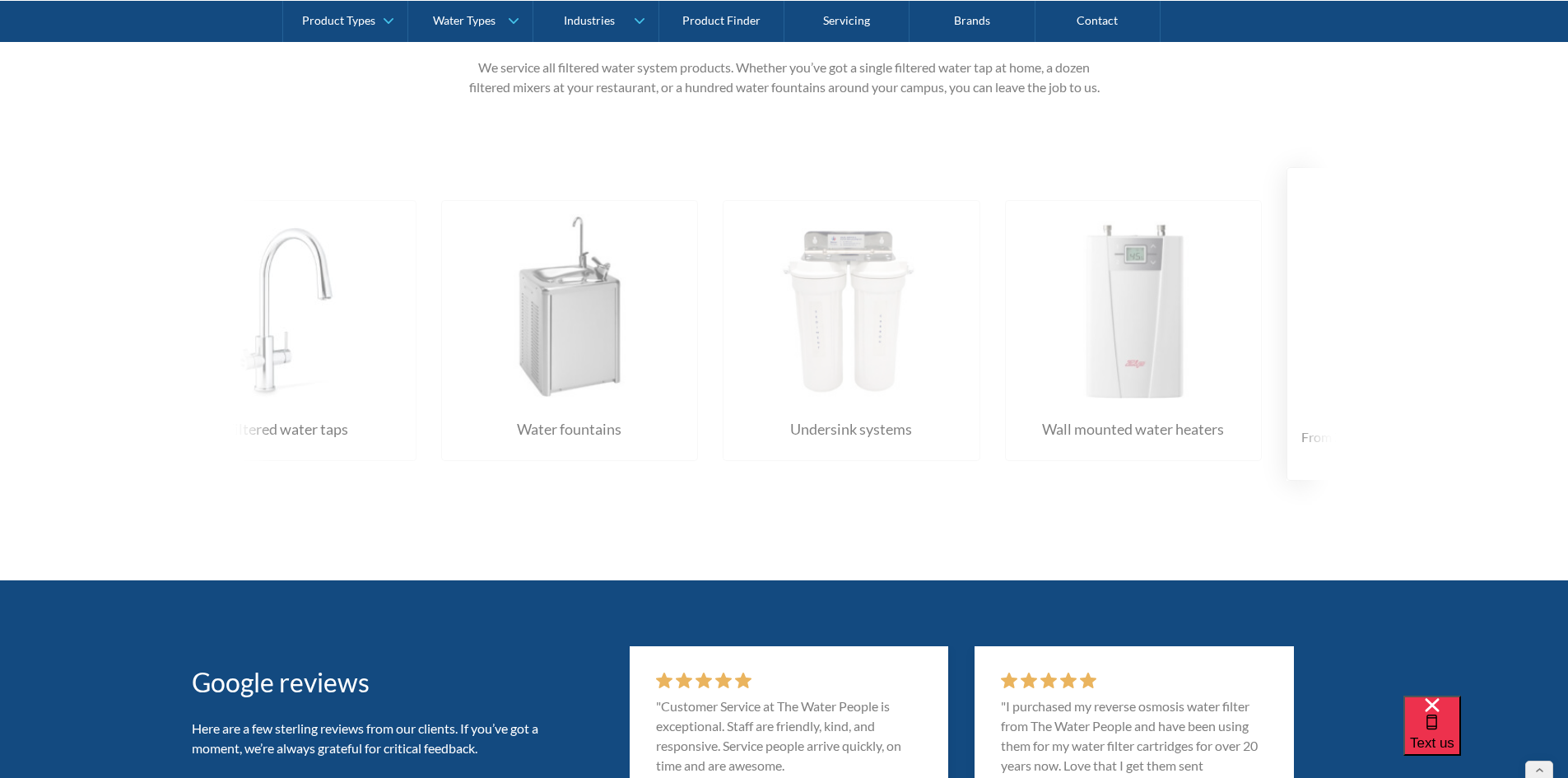
drag, startPoint x: 835, startPoint y: 375, endPoint x: 338, endPoint y: 393, distance: 497.3
click at [338, 393] on div "Water fountains Just tell us where they are, and we’ll service every water foun…" at bounding box center [1005, 324] width 3383 height 363
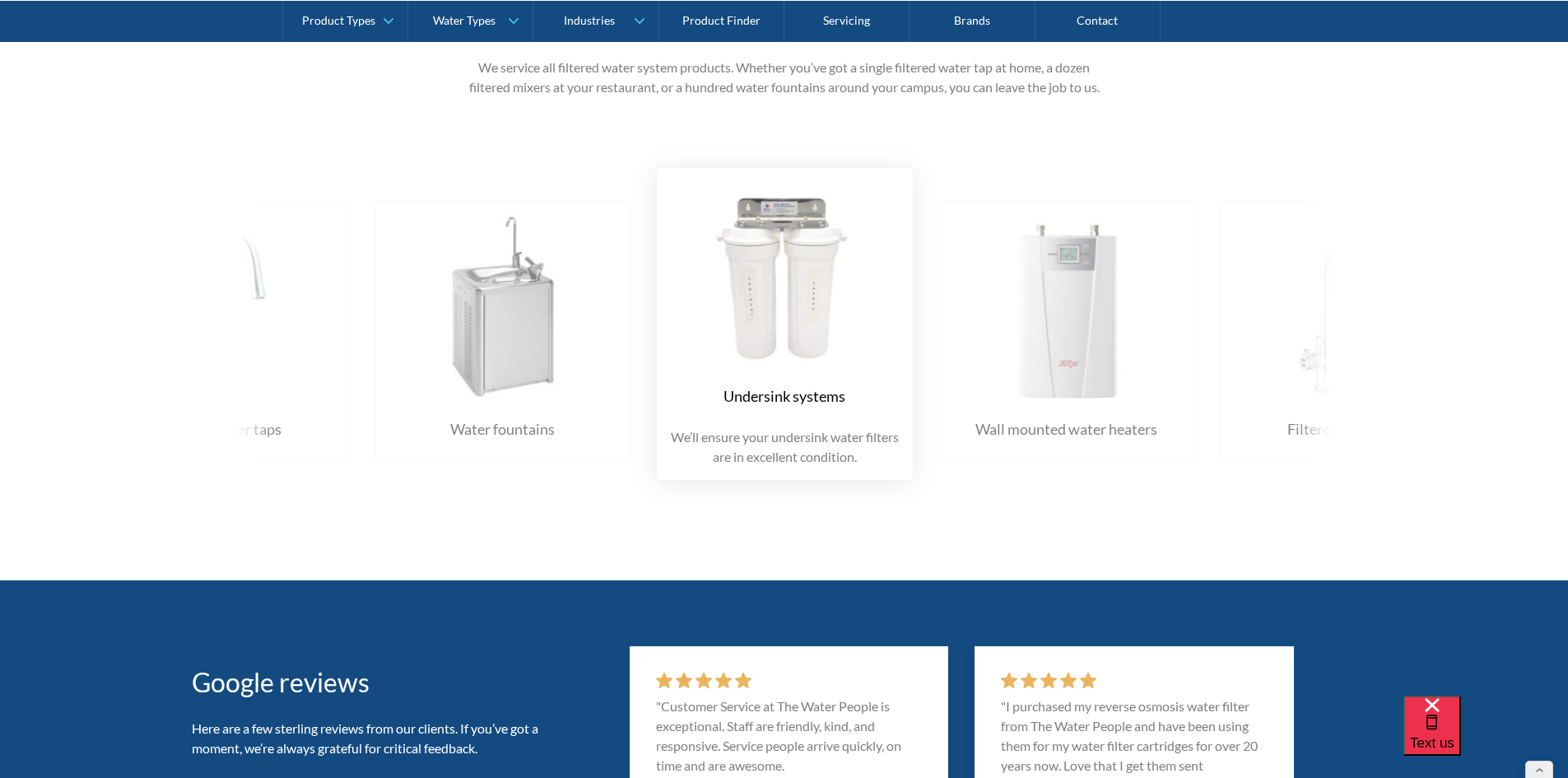
drag, startPoint x: 765, startPoint y: 353, endPoint x: 452, endPoint y: 374, distance: 313.7
click at [656, 374] on div "Undersink systems We’ll ensure your undersink water filters are in excellent co…" at bounding box center [785, 324] width 257 height 314
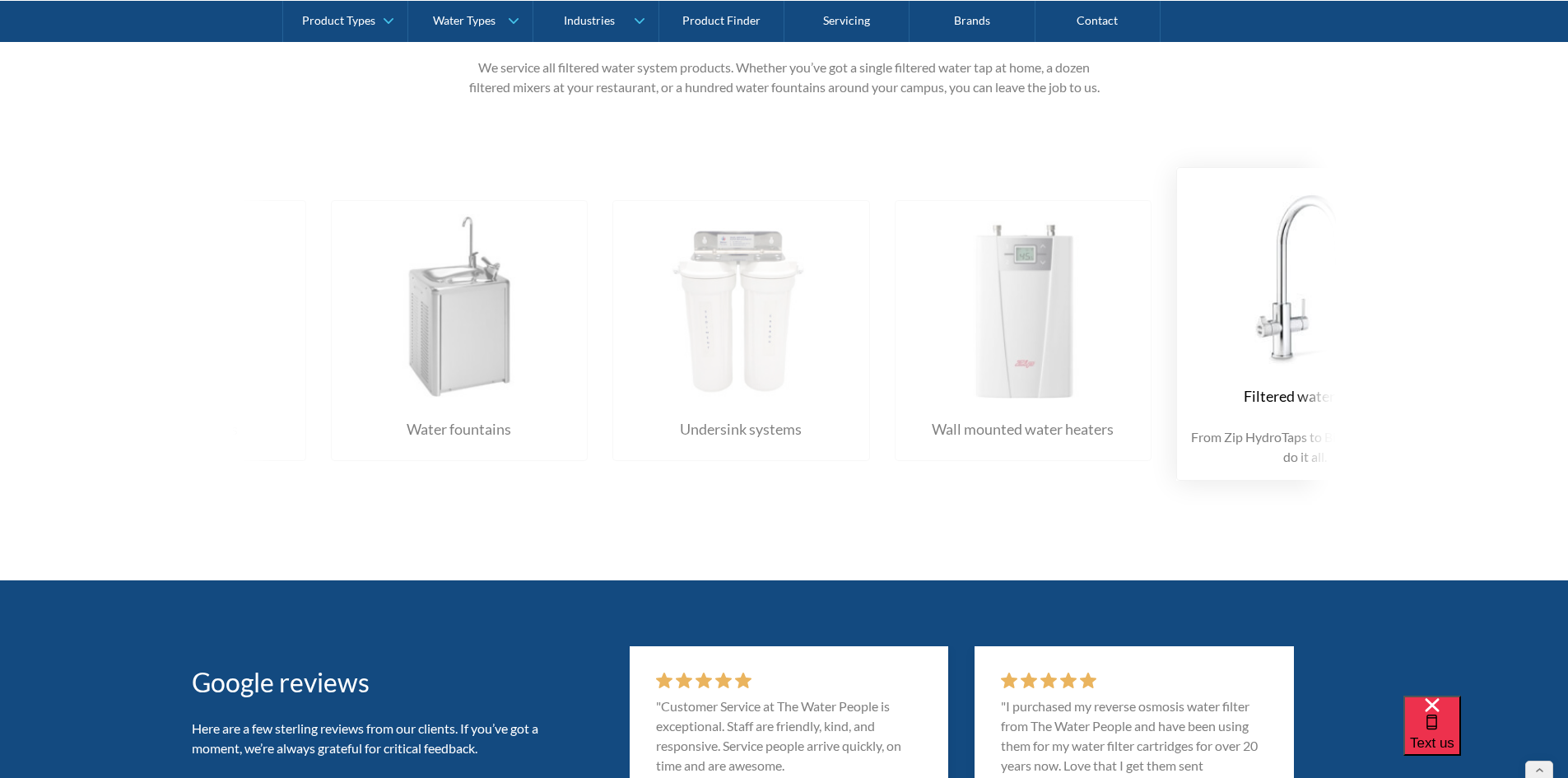
drag, startPoint x: 1028, startPoint y: 321, endPoint x: 421, endPoint y: 406, distance: 612.9
click at [421, 406] on div "Water fountains Just tell us where they are, and we’ll service every water foun…" at bounding box center [895, 324] width 3383 height 363
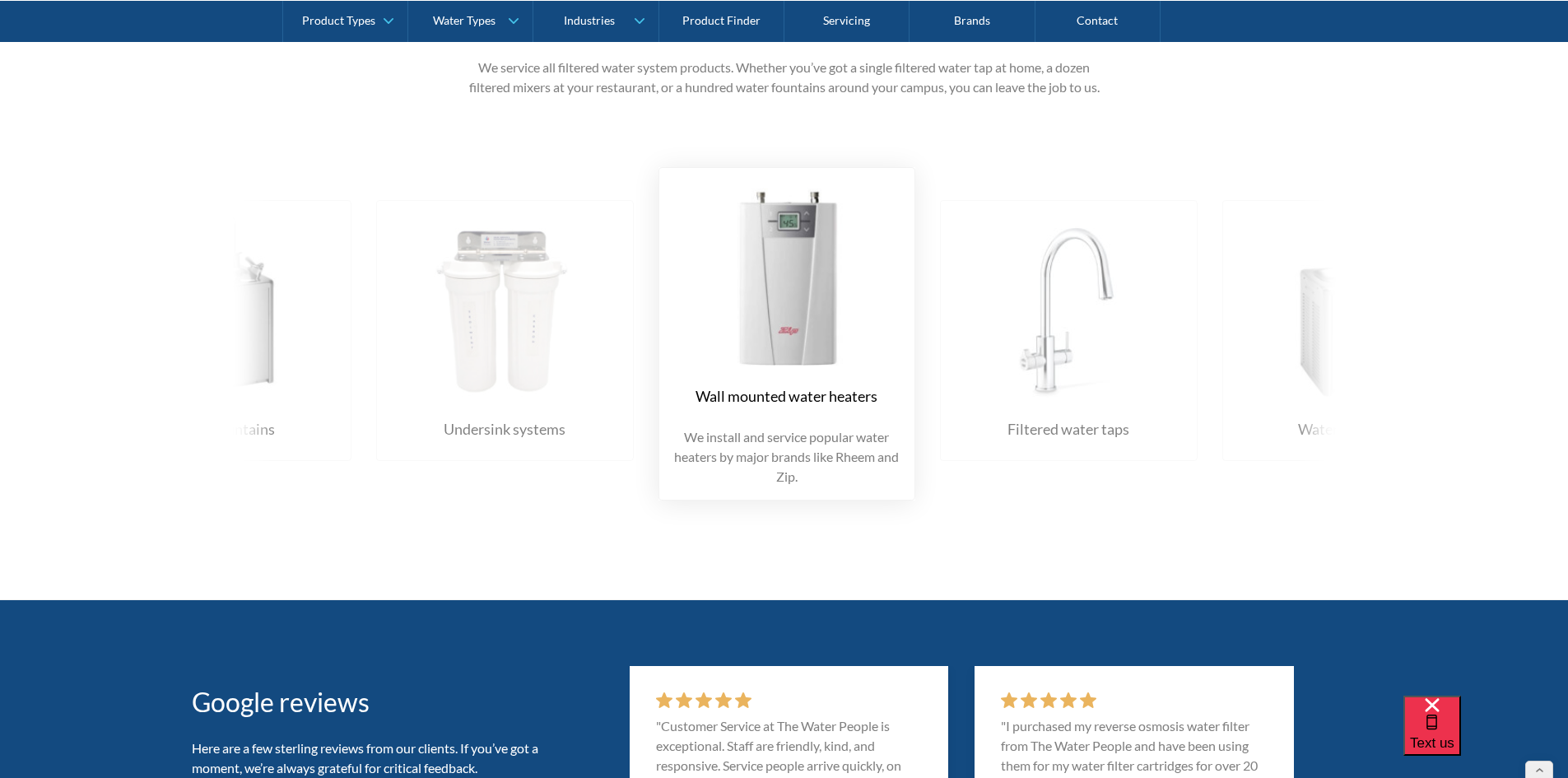
drag, startPoint x: 1039, startPoint y: 339, endPoint x: 446, endPoint y: 418, distance: 598.2
click at [446, 418] on div "Water fountains Just tell us where they are, and we’ll service every water foun…" at bounding box center [658, 333] width 3383 height 383
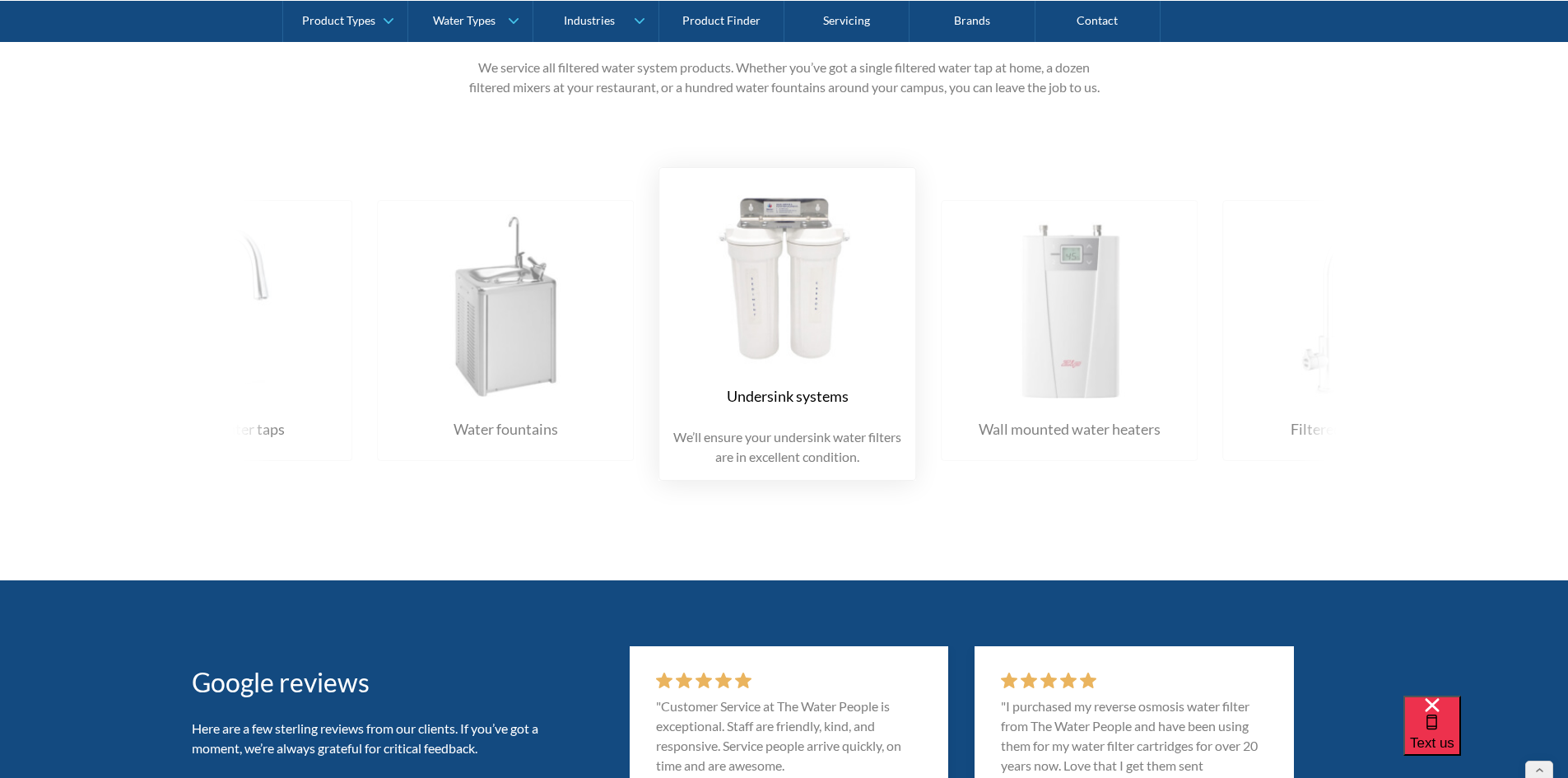
drag, startPoint x: 1056, startPoint y: 377, endPoint x: 496, endPoint y: 413, distance: 561.2
click at [941, 413] on div "Wall mounted water heaters We install and service popular water heaters by majo…" at bounding box center [1069, 331] width 257 height 261
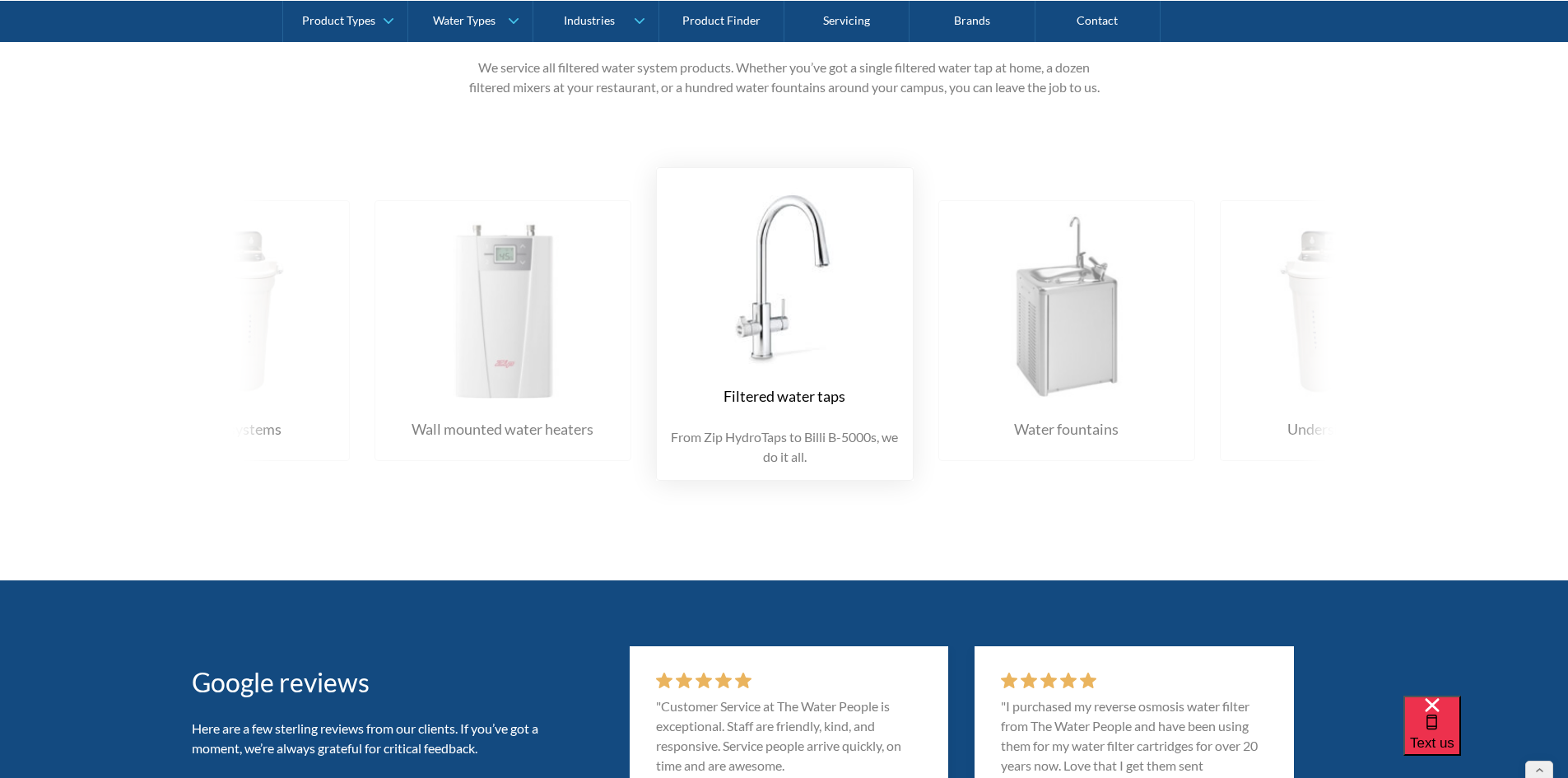
drag, startPoint x: 627, startPoint y: 393, endPoint x: 593, endPoint y: 395, distance: 34.1
click at [595, 396] on div "Water fountains Just tell us where they are, and we’ll service every water foun…" at bounding box center [375, 324] width 3383 height 363
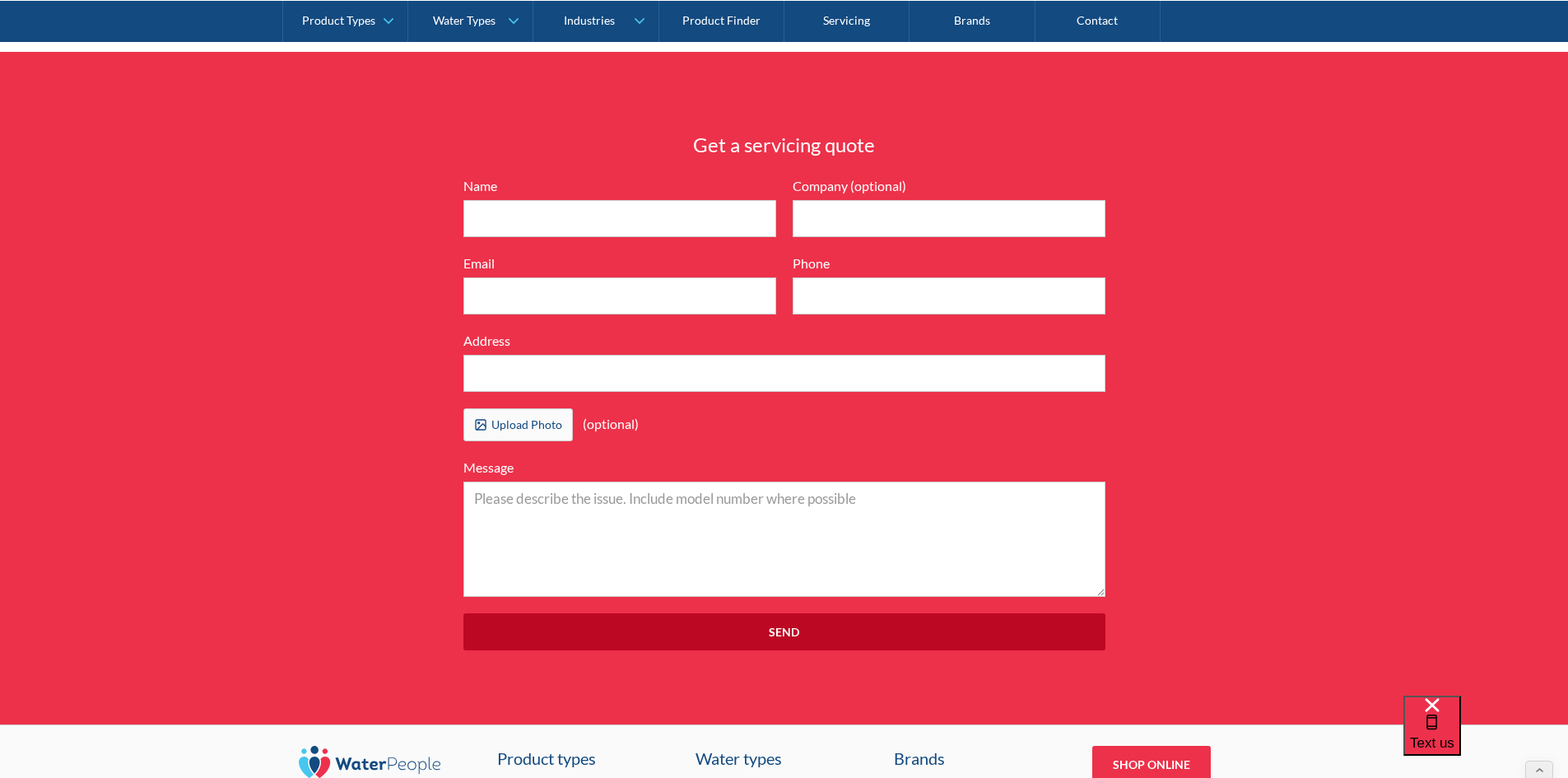
scroll to position [5351, 0]
